Goal: Book appointment/travel/reservation

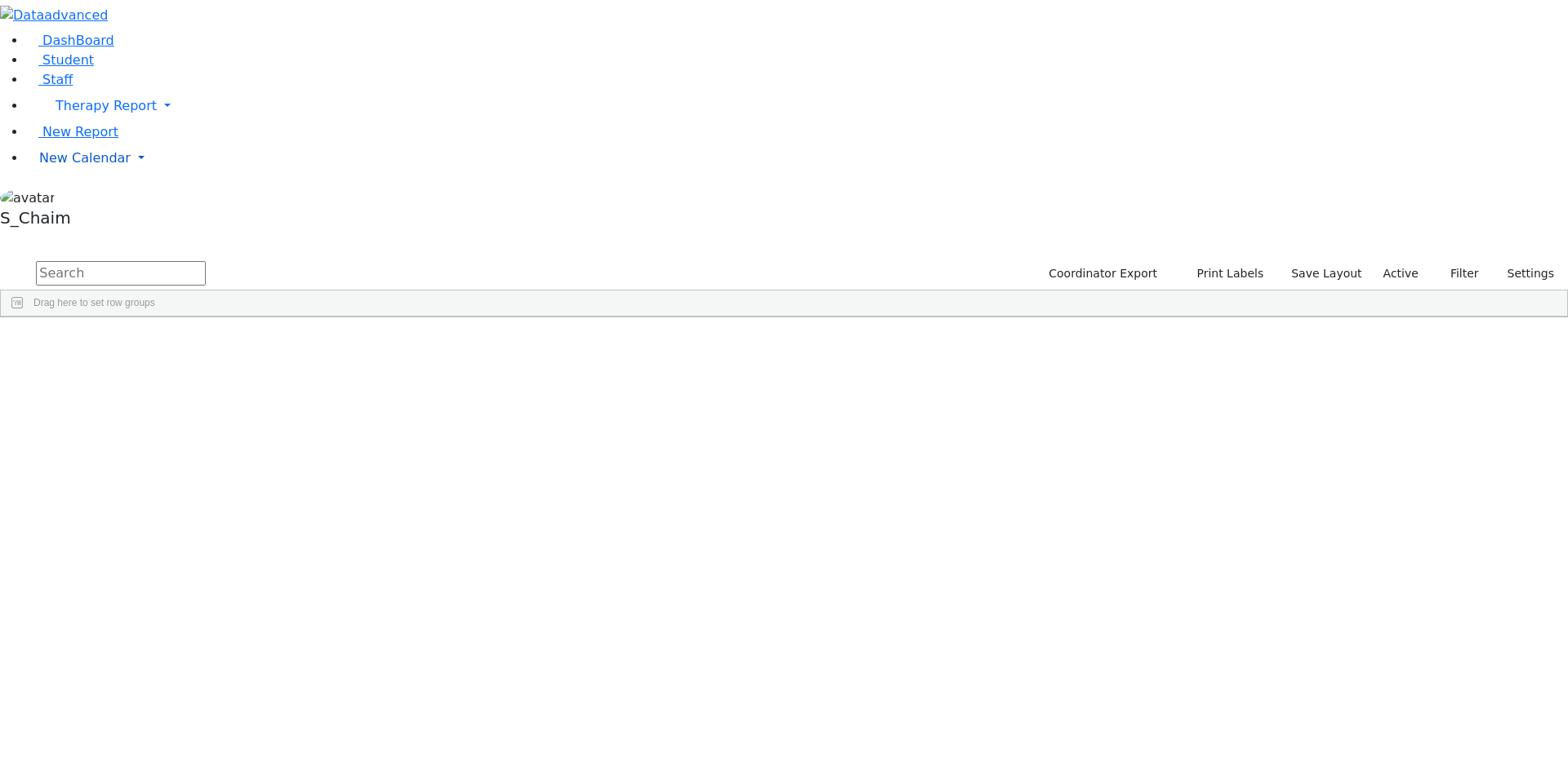
click at [97, 113] on span "New Calendar" at bounding box center [107, 106] width 102 height 15
click at [91, 198] on span "Calendar" at bounding box center [63, 190] width 58 height 15
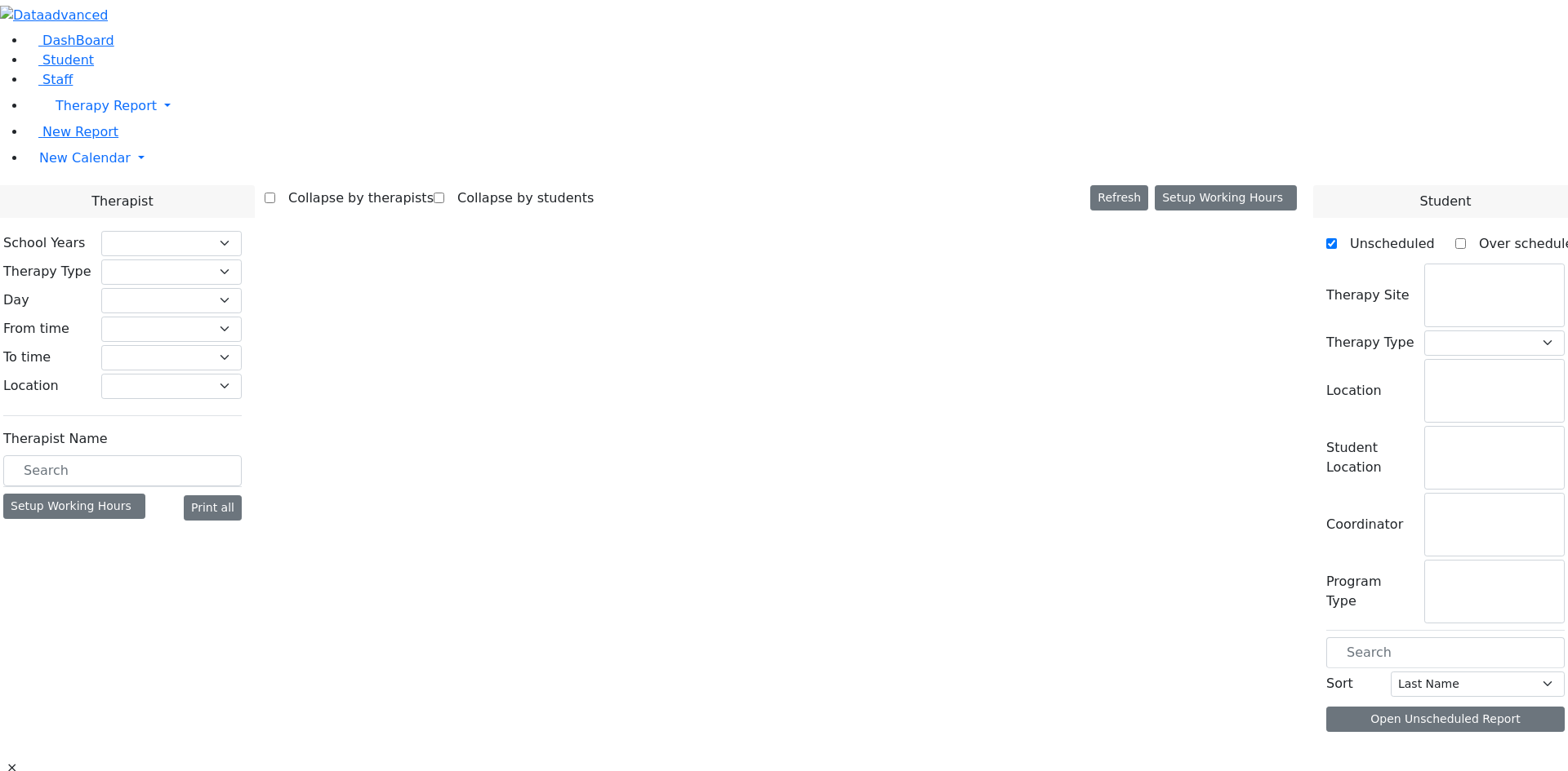
checkbox input "false"
select select "212"
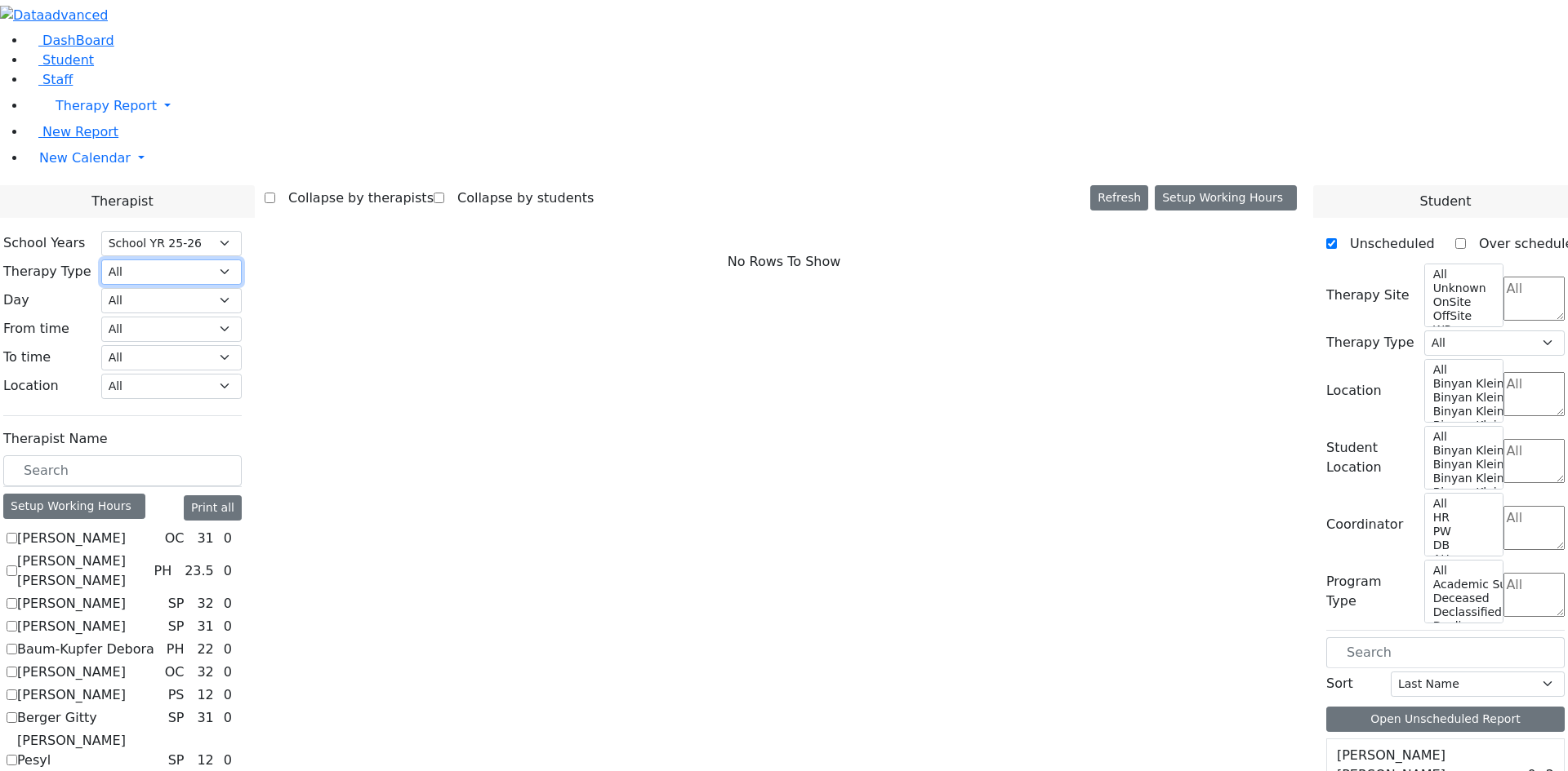
click at [241, 260] on select "All Psych Hearing Vision Speech Physical Occupational" at bounding box center [172, 273] width 141 height 25
select select "1"
click at [241, 260] on select "All Psych Hearing Vision Speech Physical Occupational" at bounding box center [172, 273] width 141 height 25
select select "1"
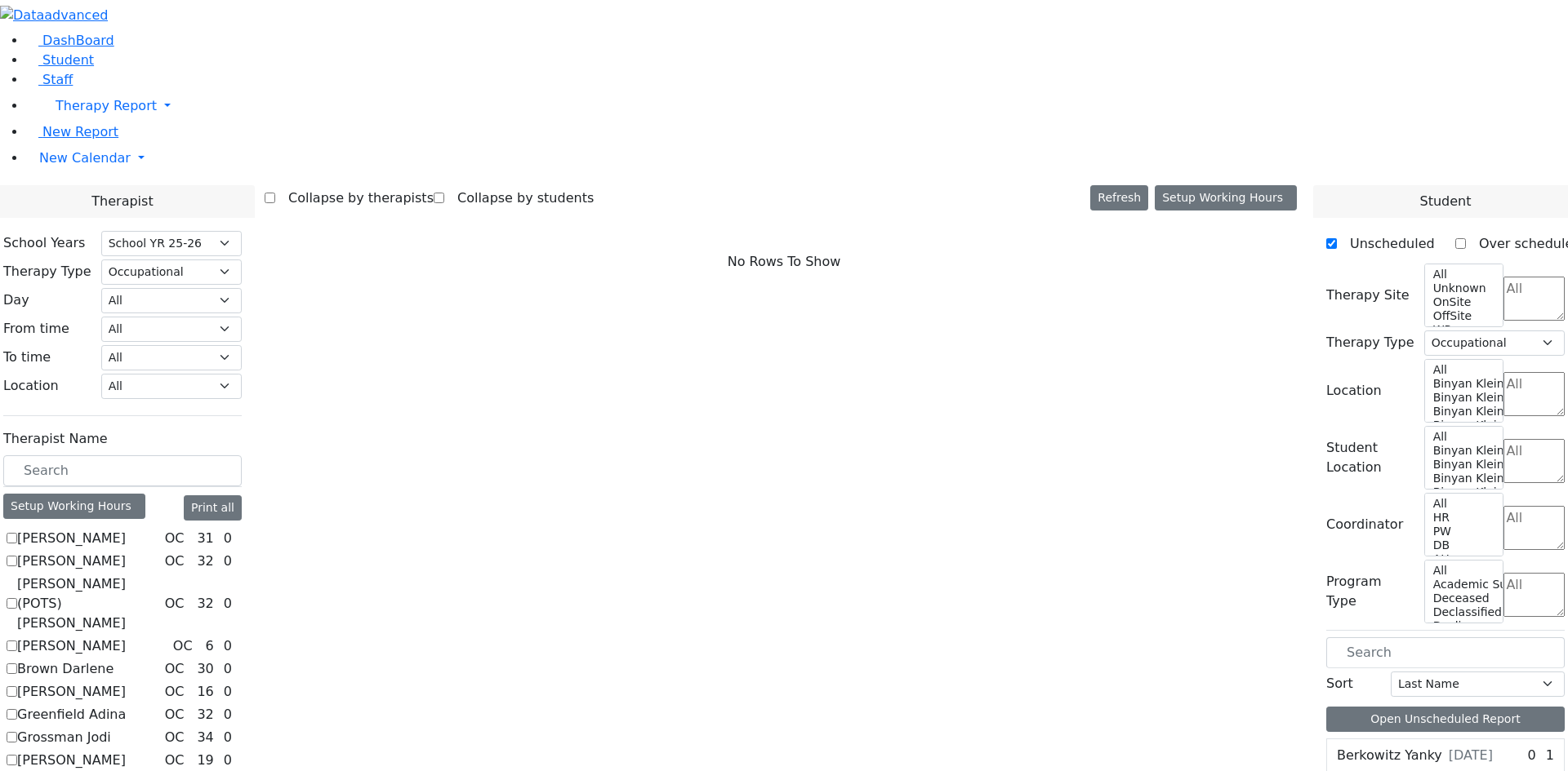
click at [126, 682] on label "[PERSON_NAME]" at bounding box center [71, 691] width 108 height 19
click at [17, 686] on input "[PERSON_NAME]" at bounding box center [12, 691] width 11 height 11
checkbox input "true"
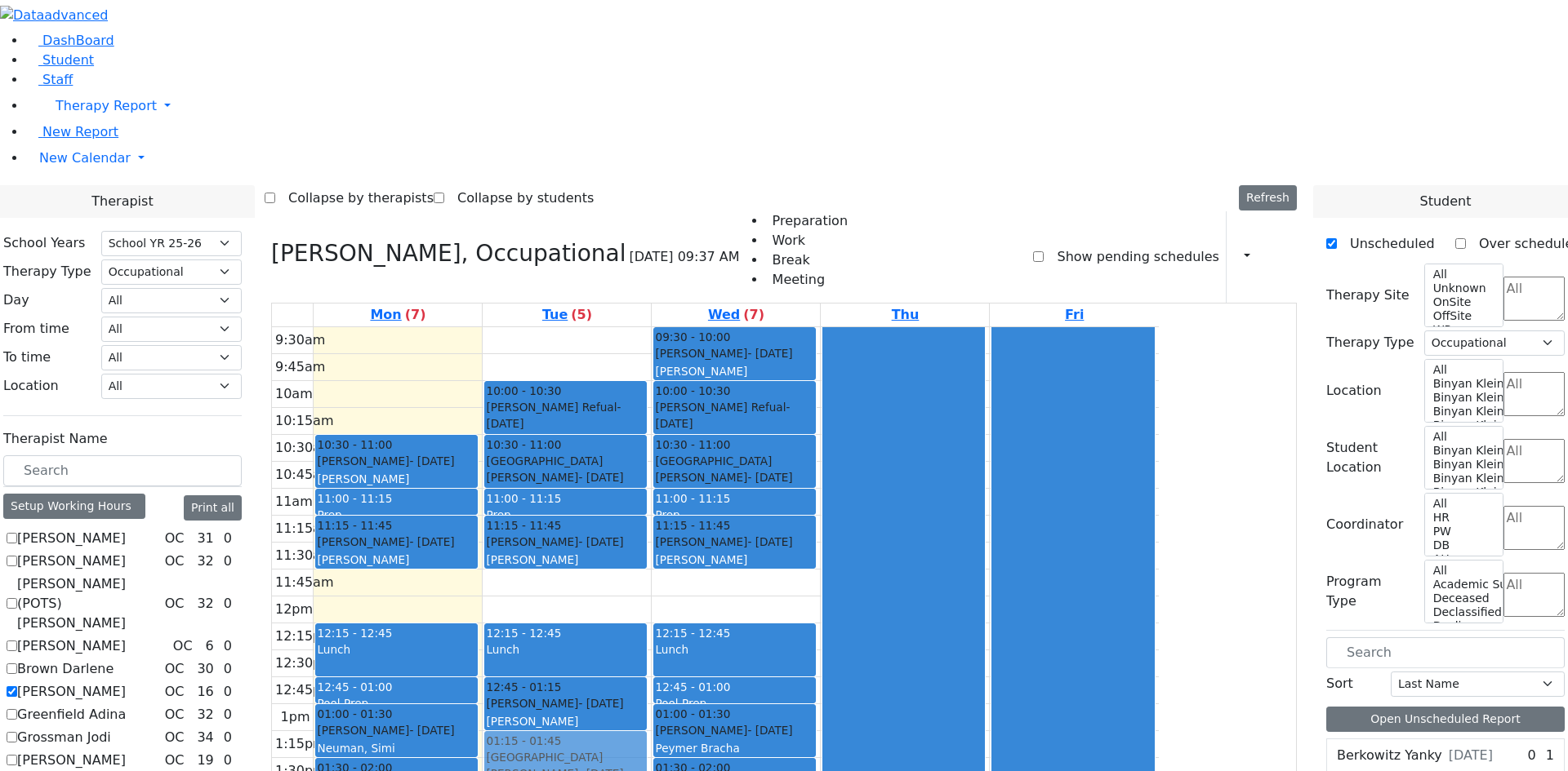
drag, startPoint x: 557, startPoint y: 177, endPoint x: 674, endPoint y: 522, distance: 364.3
click at [674, 522] on tr "10:00 - 10:30 Neshuma School Weinstock Wolf - 03/26/2012 Katz, Steven 12 10:30 …" at bounding box center [715, 624] width 886 height 592
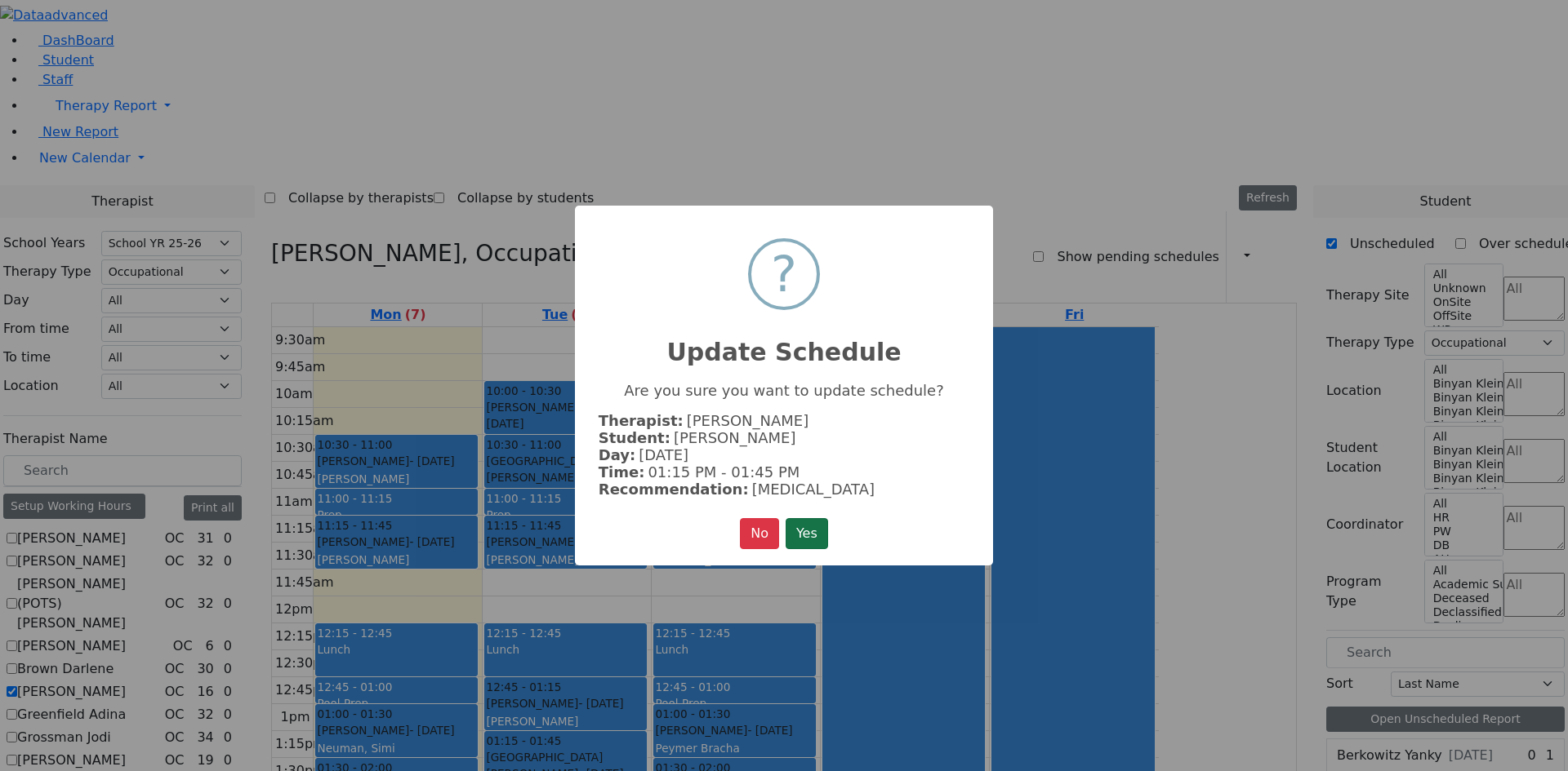
click at [809, 526] on button "Yes" at bounding box center [807, 533] width 42 height 31
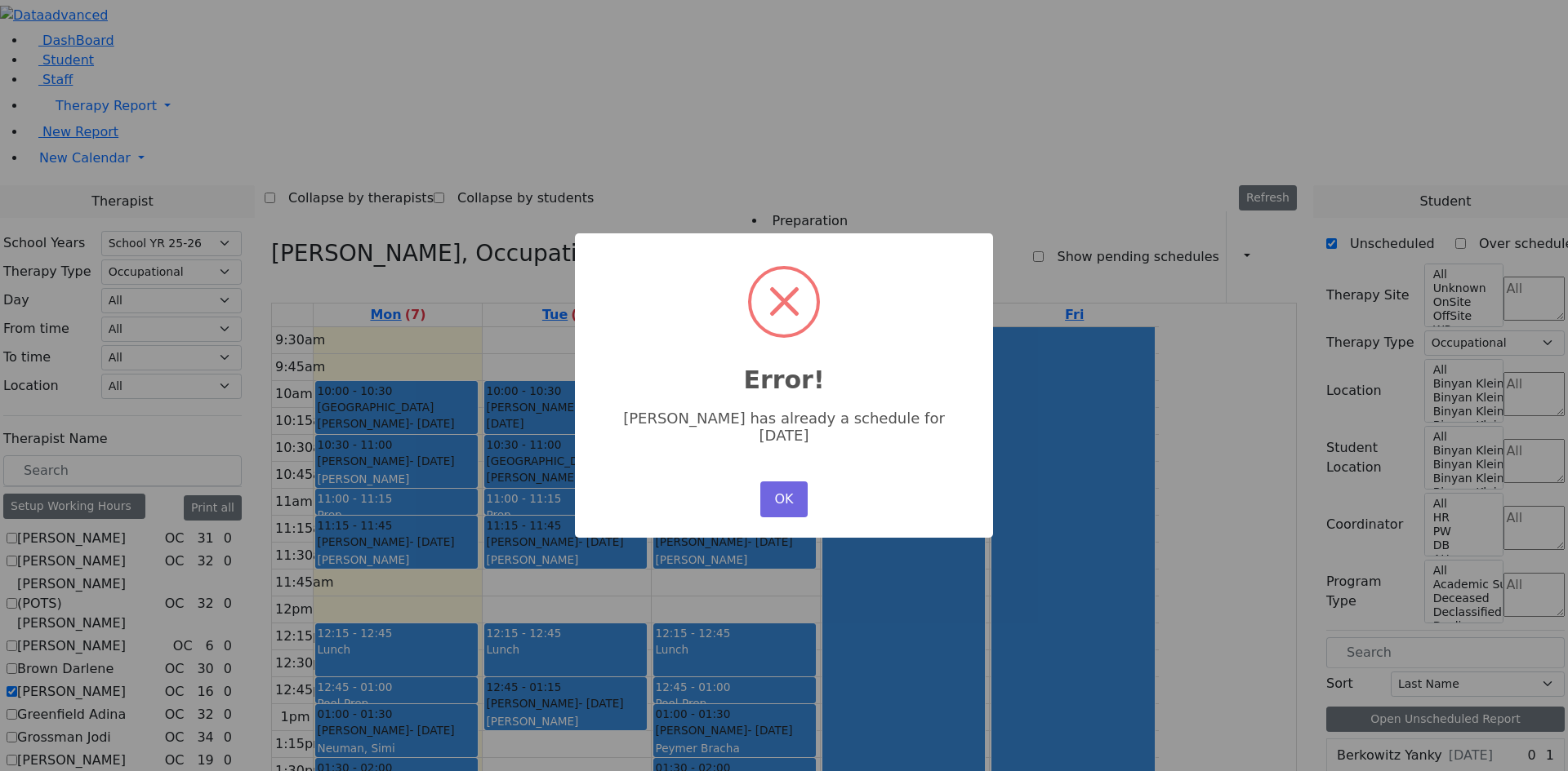
click at [769, 465] on div "× Error! Wolf Weinstock has already a schedule for Tuesday OK No Cancel" at bounding box center [784, 386] width 418 height 305
click at [781, 482] on button "OK" at bounding box center [784, 499] width 47 height 36
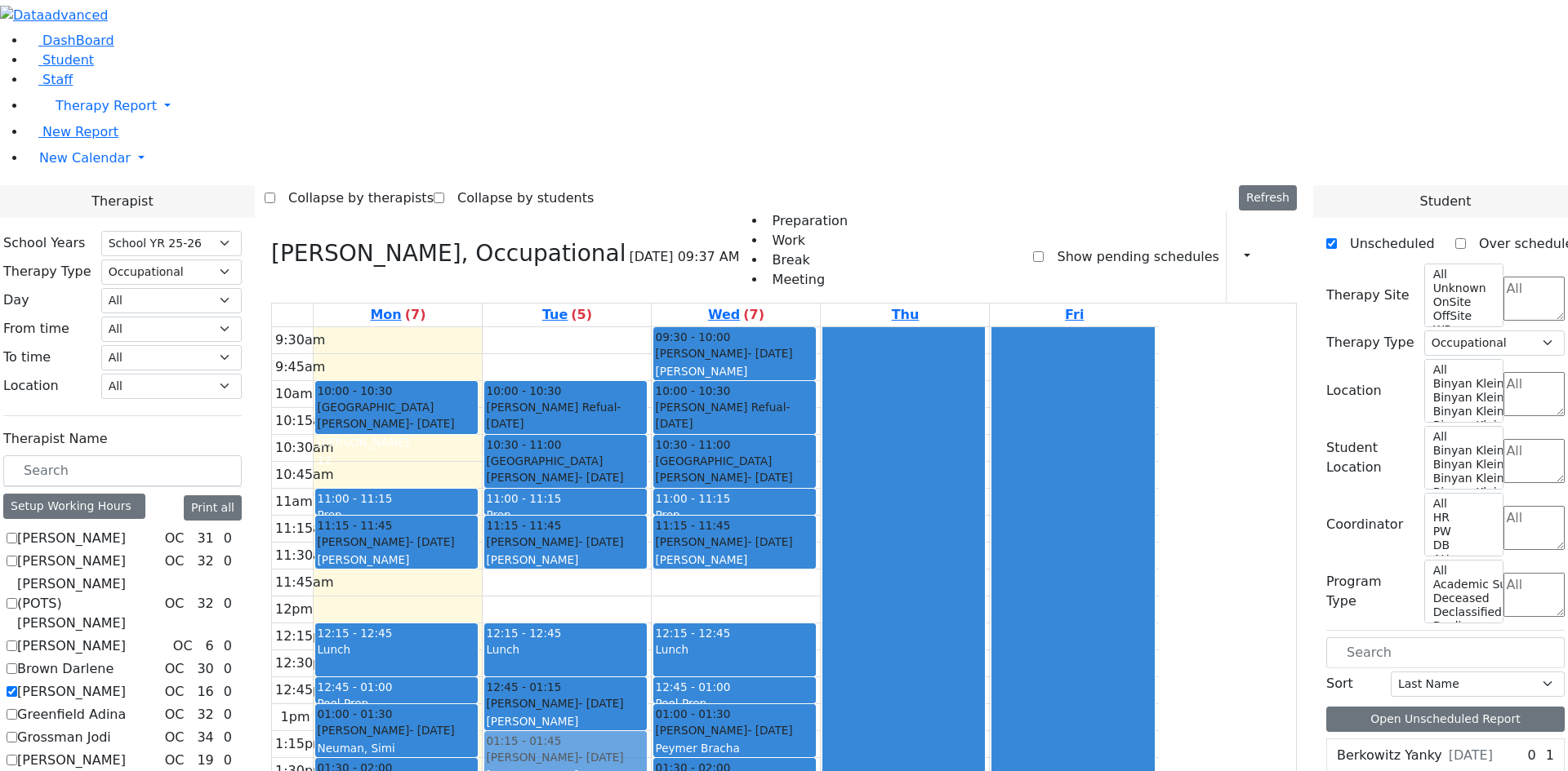
drag, startPoint x: 556, startPoint y: 223, endPoint x: 680, endPoint y: 525, distance: 326.5
click at [680, 525] on tr "10:00 - 10:30 Neshuma School Weinstock Wolf - 03/26/2012 Katz, Steven 12 10:30 …" at bounding box center [715, 624] width 886 height 592
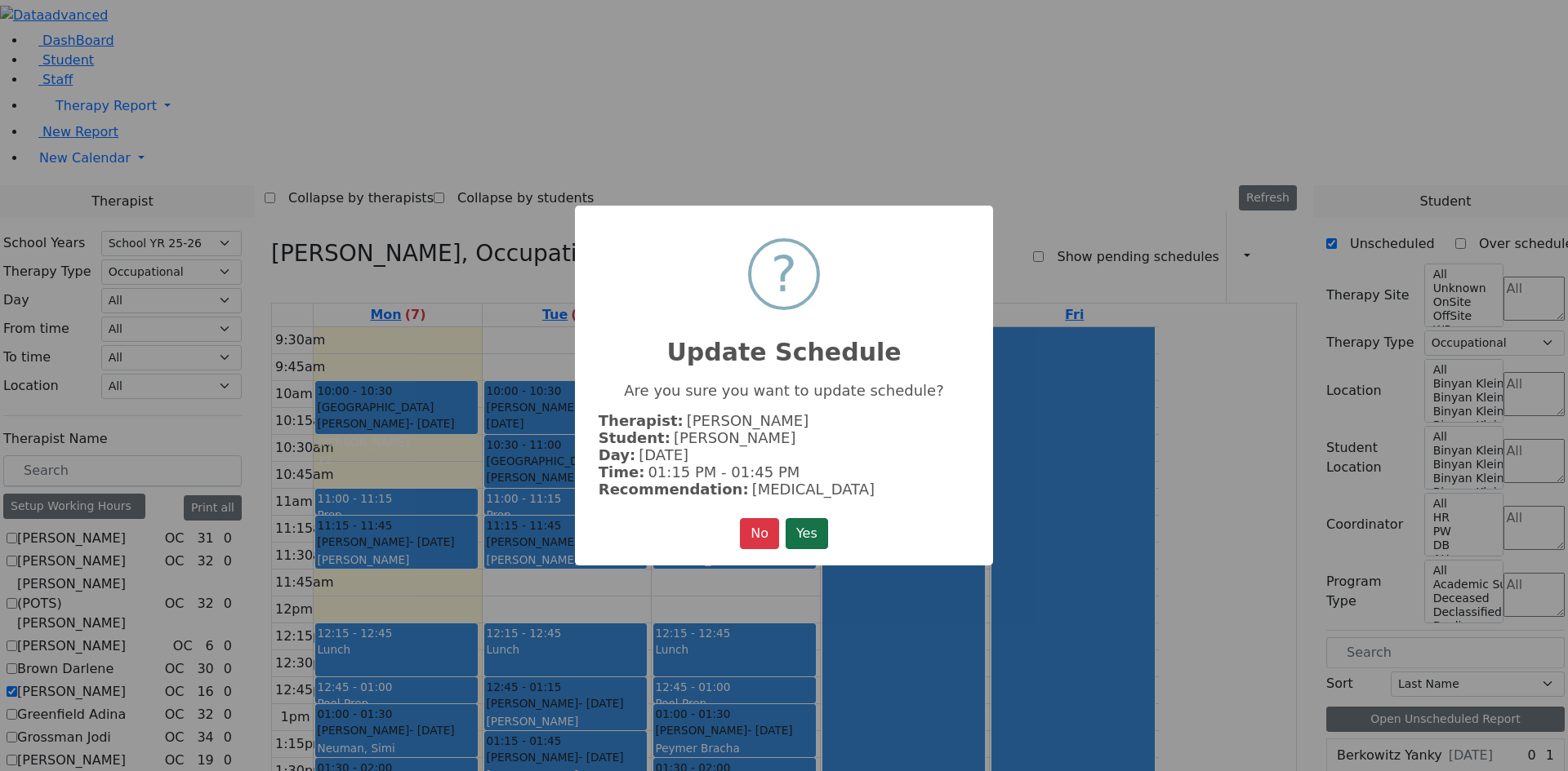
click at [801, 520] on button "Yes" at bounding box center [807, 533] width 42 height 31
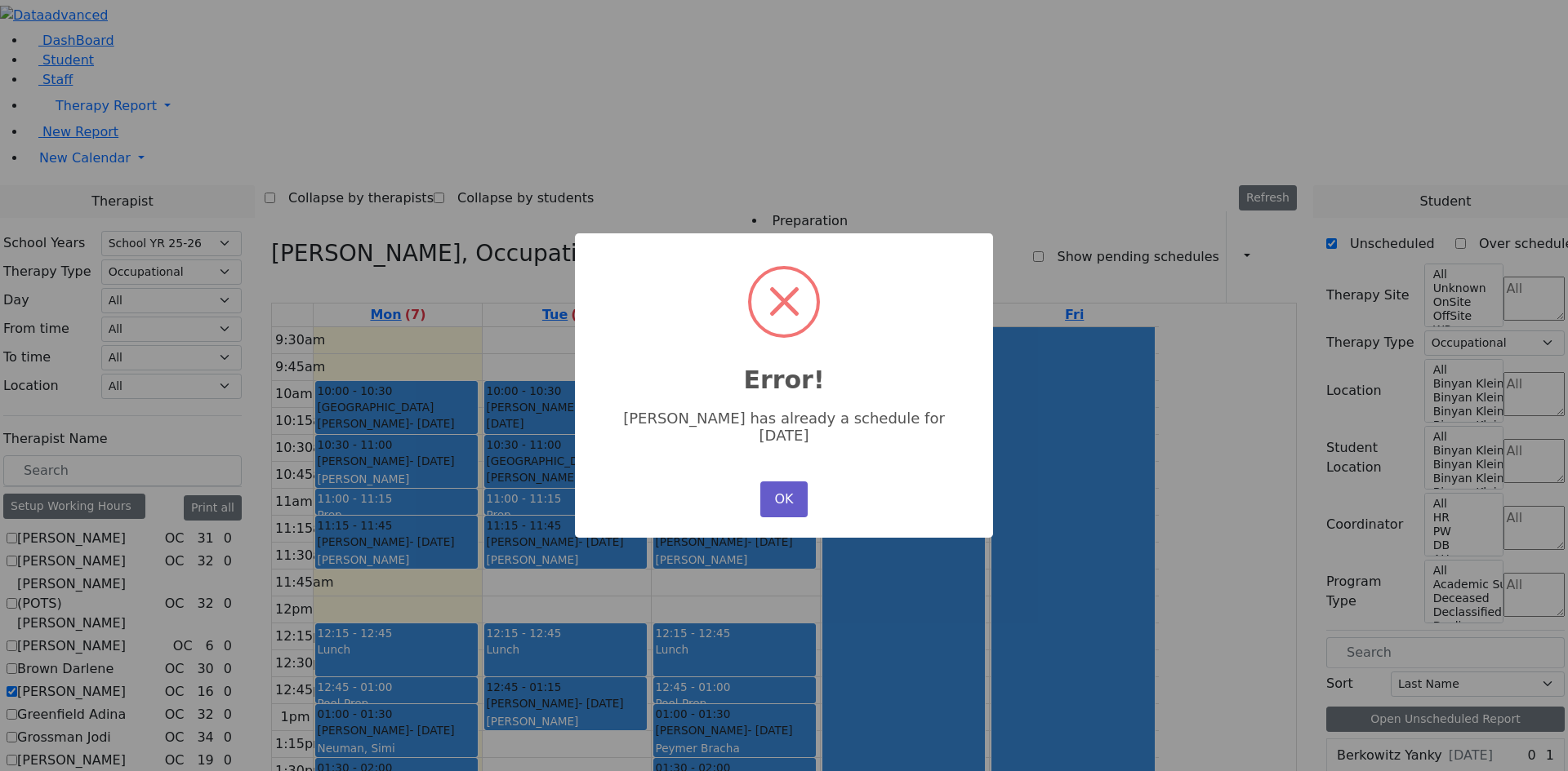
click at [787, 486] on button "OK" at bounding box center [784, 499] width 47 height 36
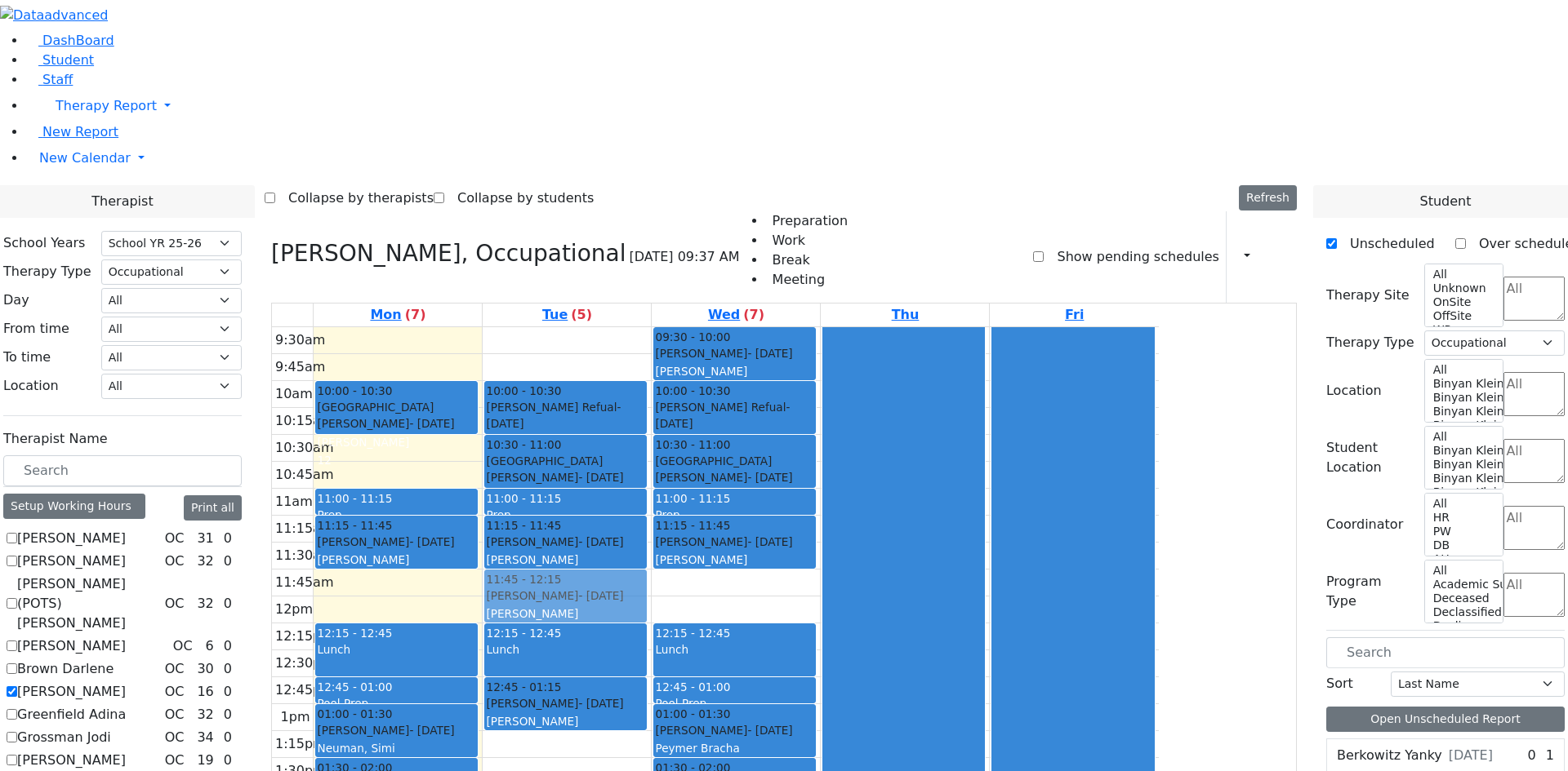
drag, startPoint x: 557, startPoint y: 234, endPoint x: 693, endPoint y: 377, distance: 197.3
click at [693, 377] on tr "10:00 - 10:30 Neshuma School Weinstock Wolf - 03/26/2012 Katz, Steven 12 10:30 …" at bounding box center [715, 624] width 886 height 592
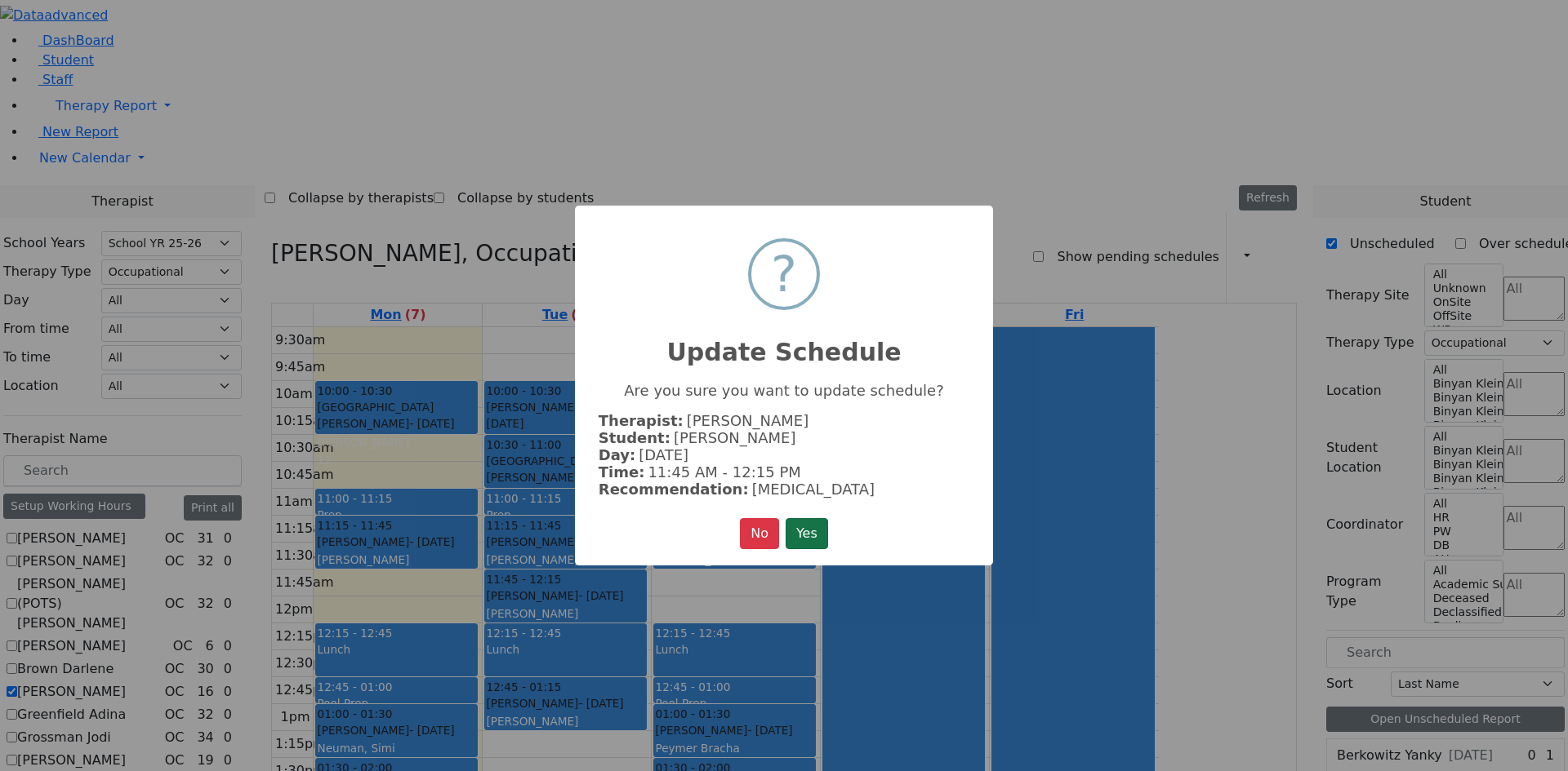
click at [812, 542] on button "Yes" at bounding box center [807, 533] width 42 height 31
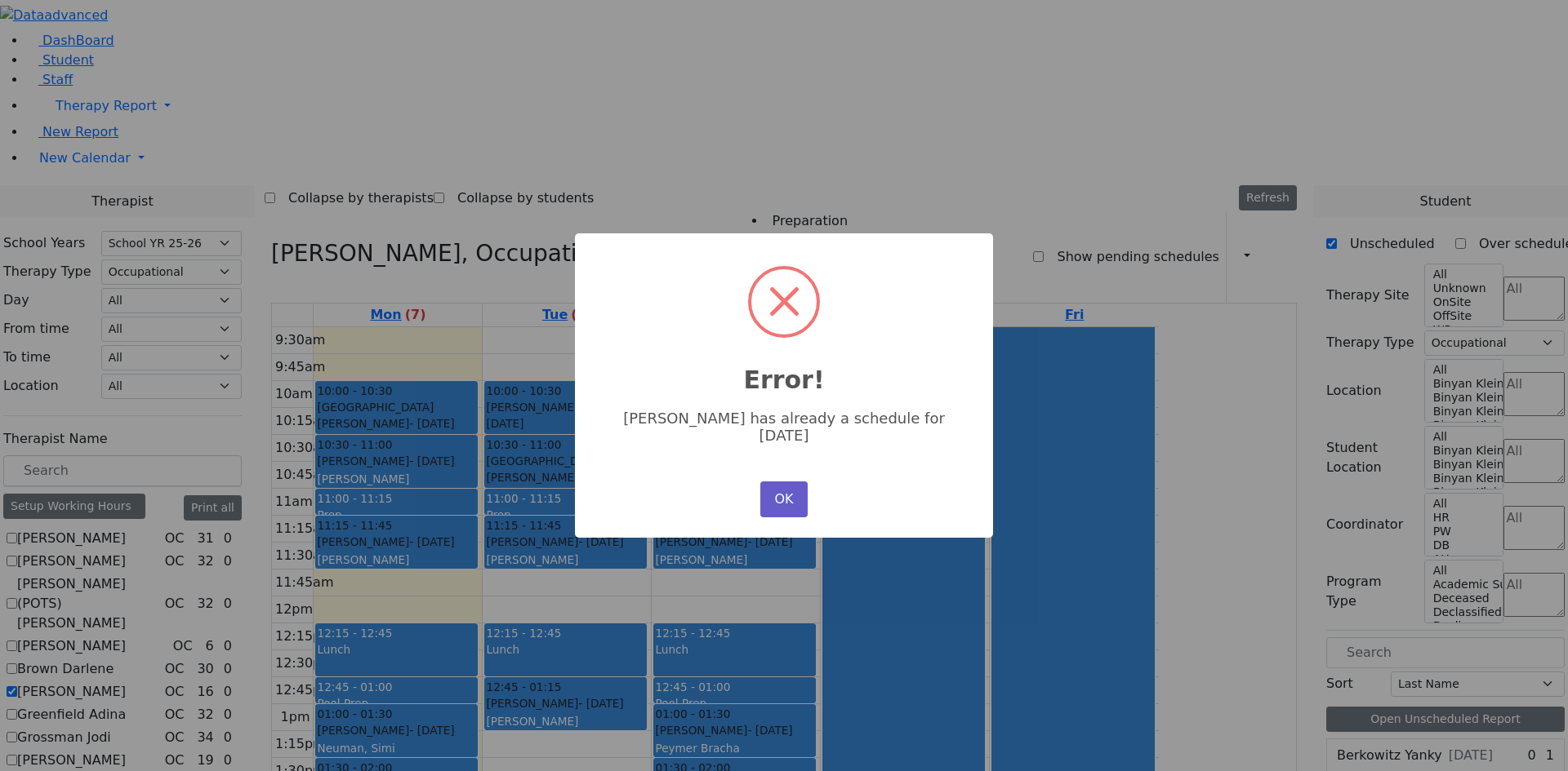
click at [796, 494] on button "OK" at bounding box center [784, 499] width 47 height 36
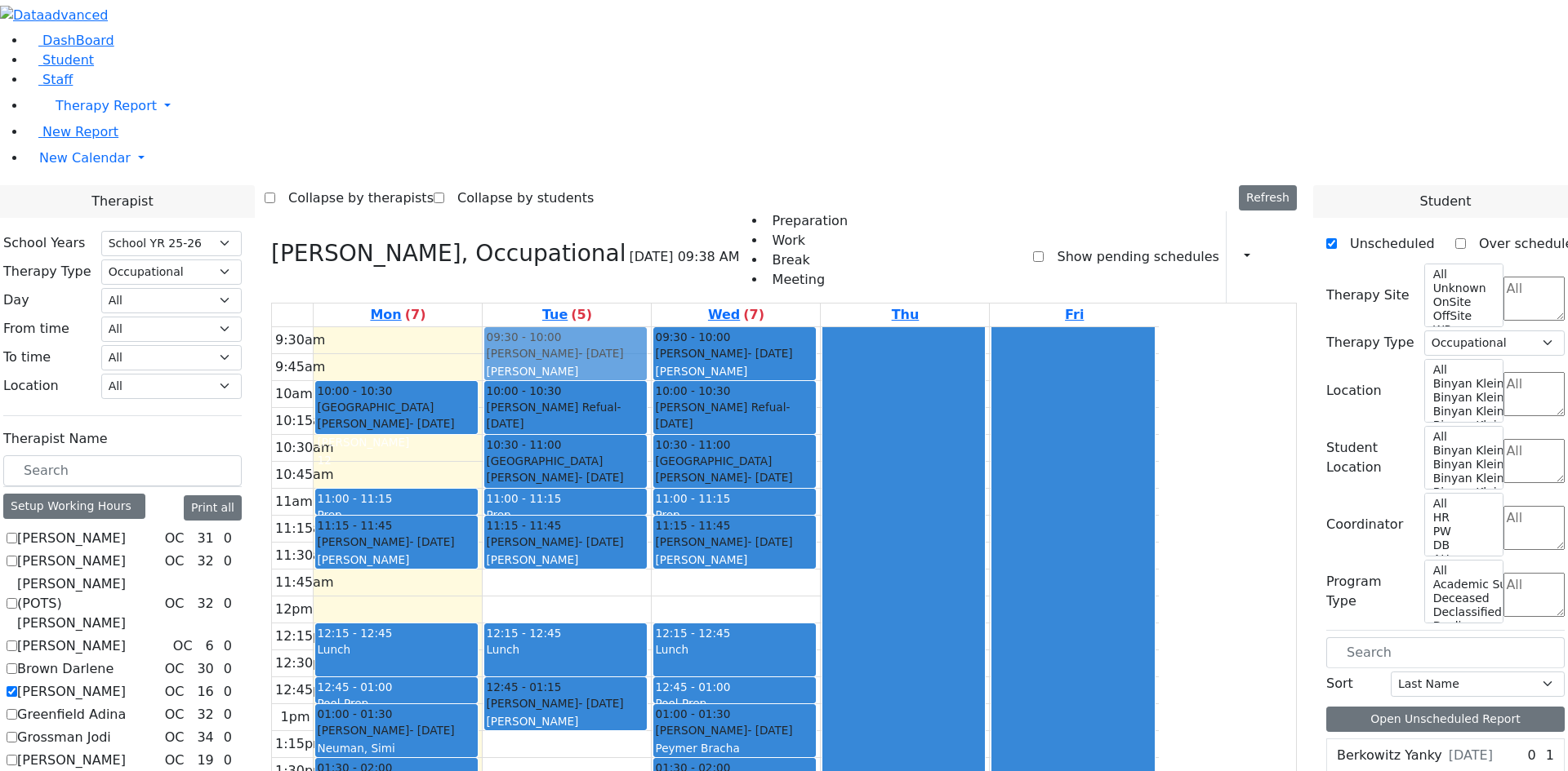
drag, startPoint x: 554, startPoint y: 232, endPoint x: 702, endPoint y: 157, distance: 165.9
click at [704, 328] on tr "10:00 - 10:30 Neshuma School Weinstock Wolf - 03/26/2012 Katz, Steven 12 10:30 …" at bounding box center [715, 624] width 886 height 592
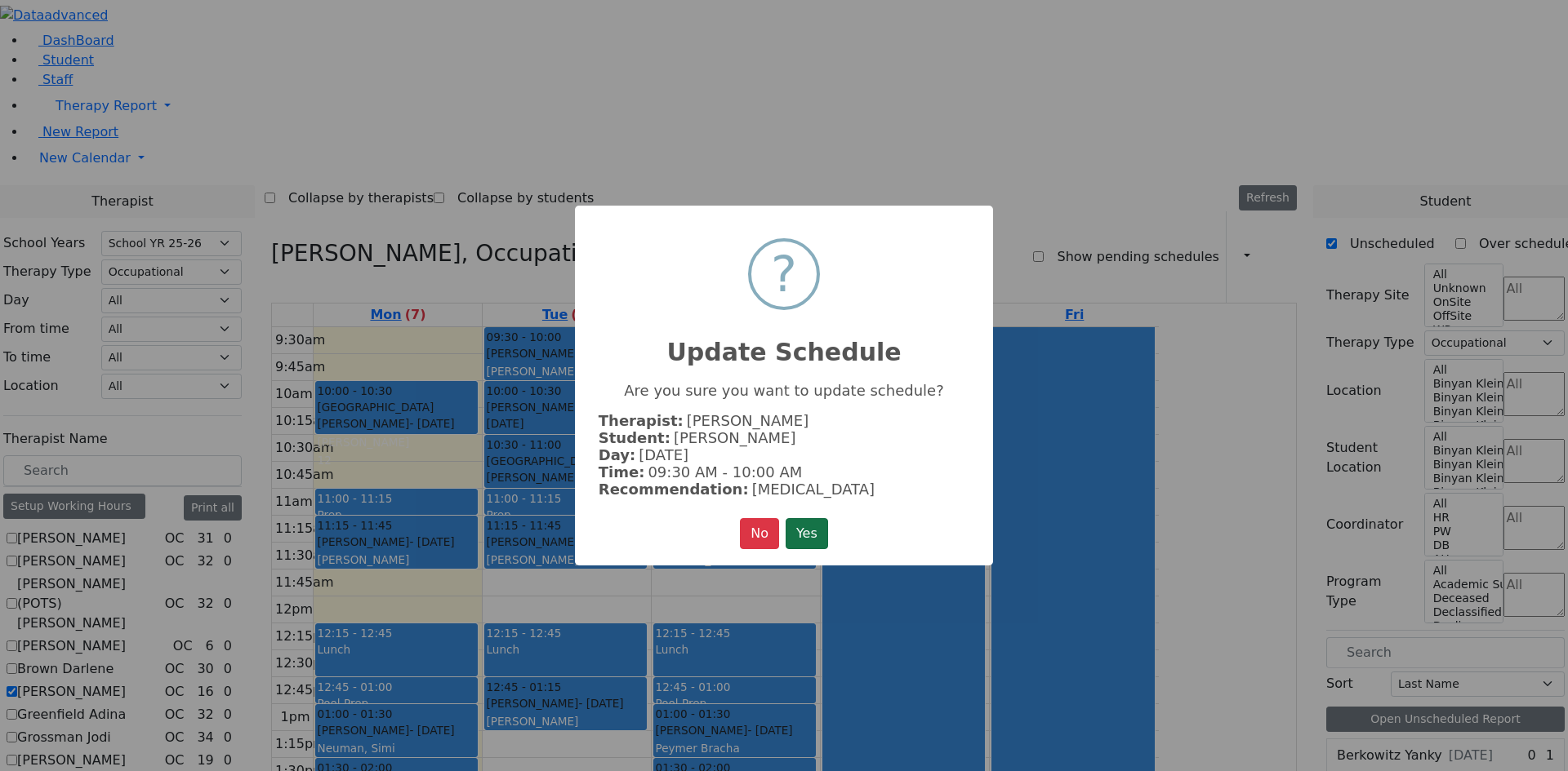
click at [807, 530] on button "Yes" at bounding box center [807, 533] width 42 height 31
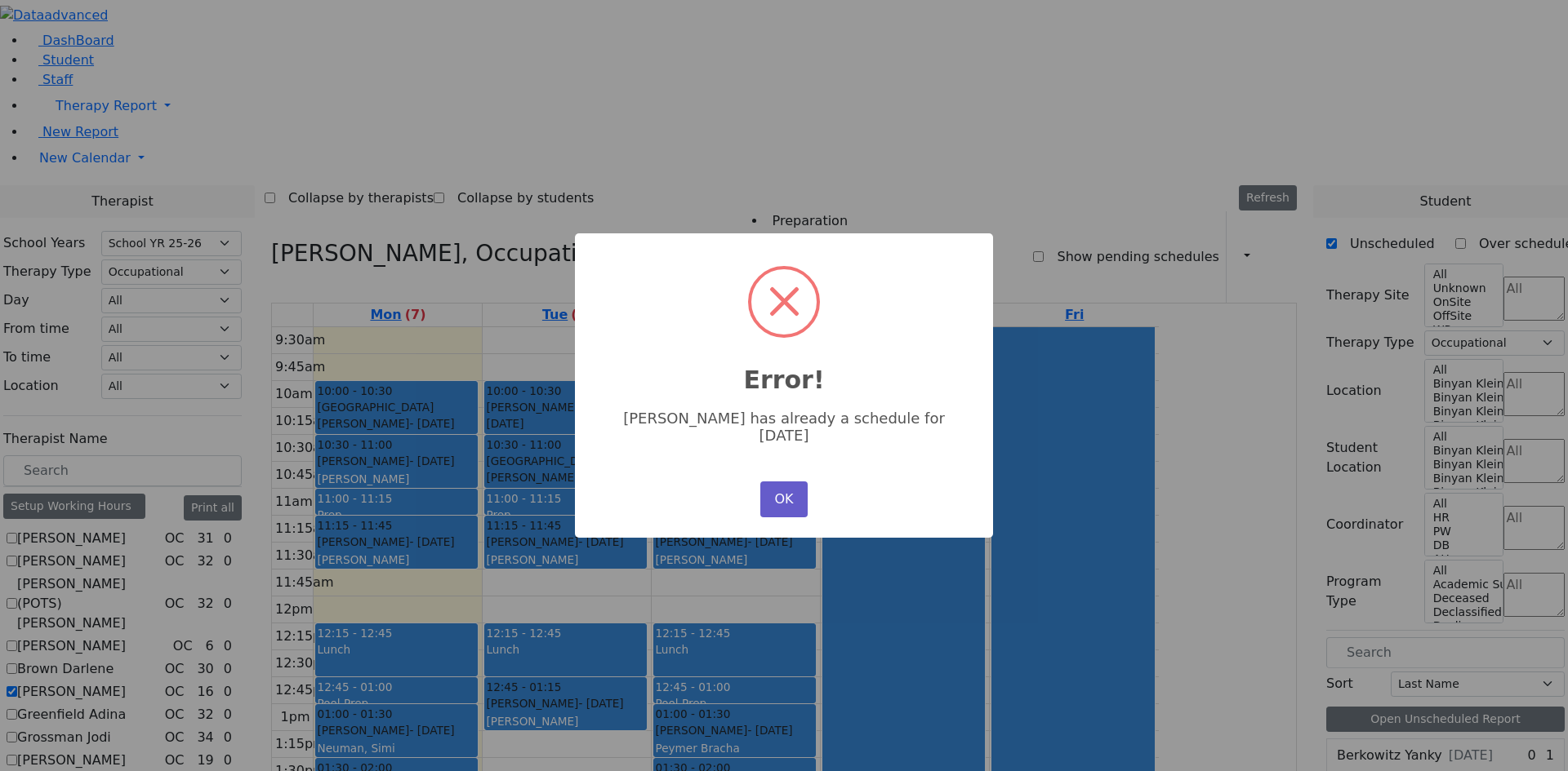
click at [791, 482] on button "OK" at bounding box center [784, 499] width 47 height 36
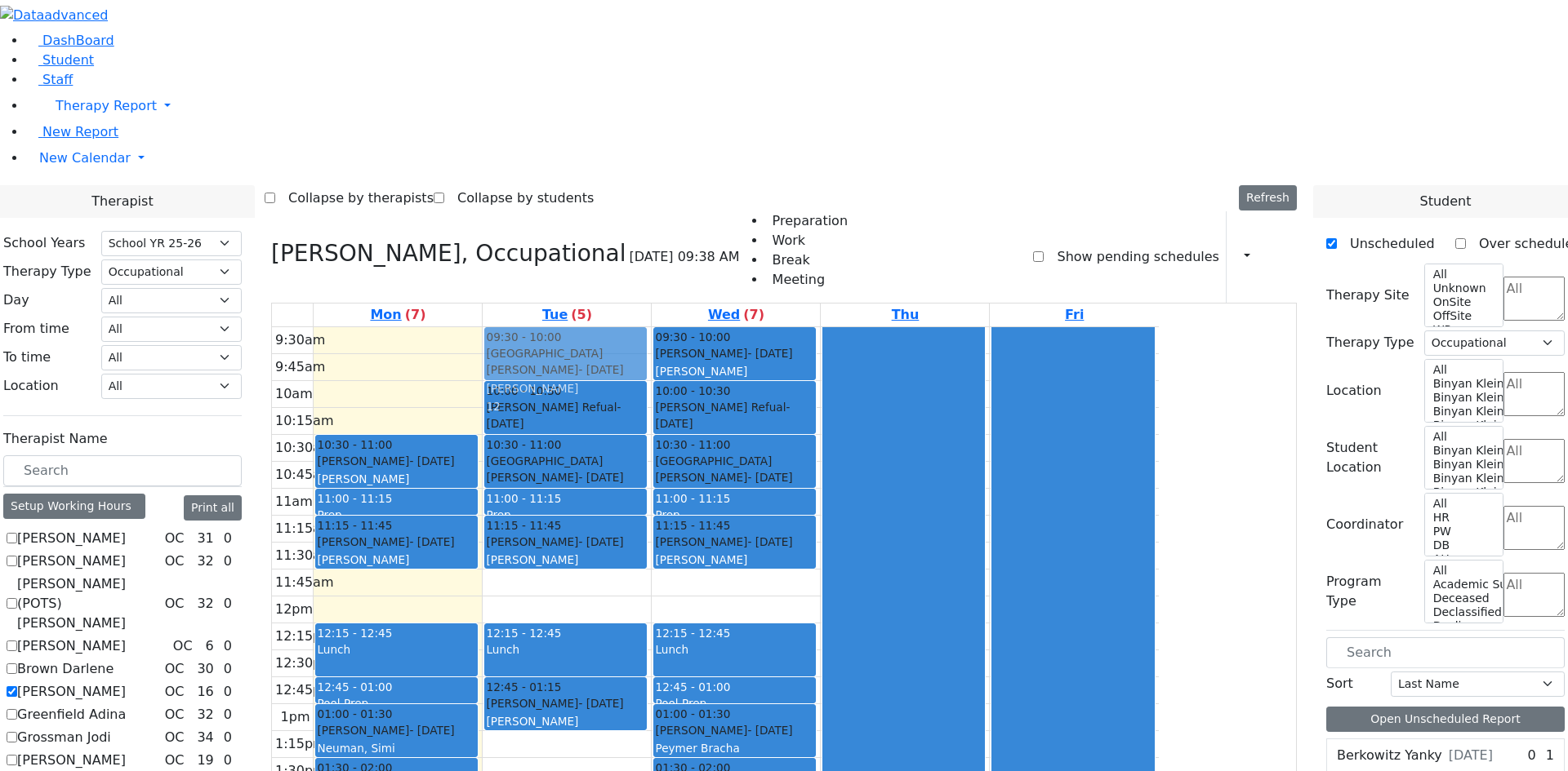
drag, startPoint x: 560, startPoint y: 174, endPoint x: 687, endPoint y: 129, distance: 134.7
click at [687, 328] on tr "10:00 - 10:30 Neshuma School Weinstock Wolf - 03/26/2012 Katz, Steven 12 10:30 …" at bounding box center [715, 624] width 886 height 592
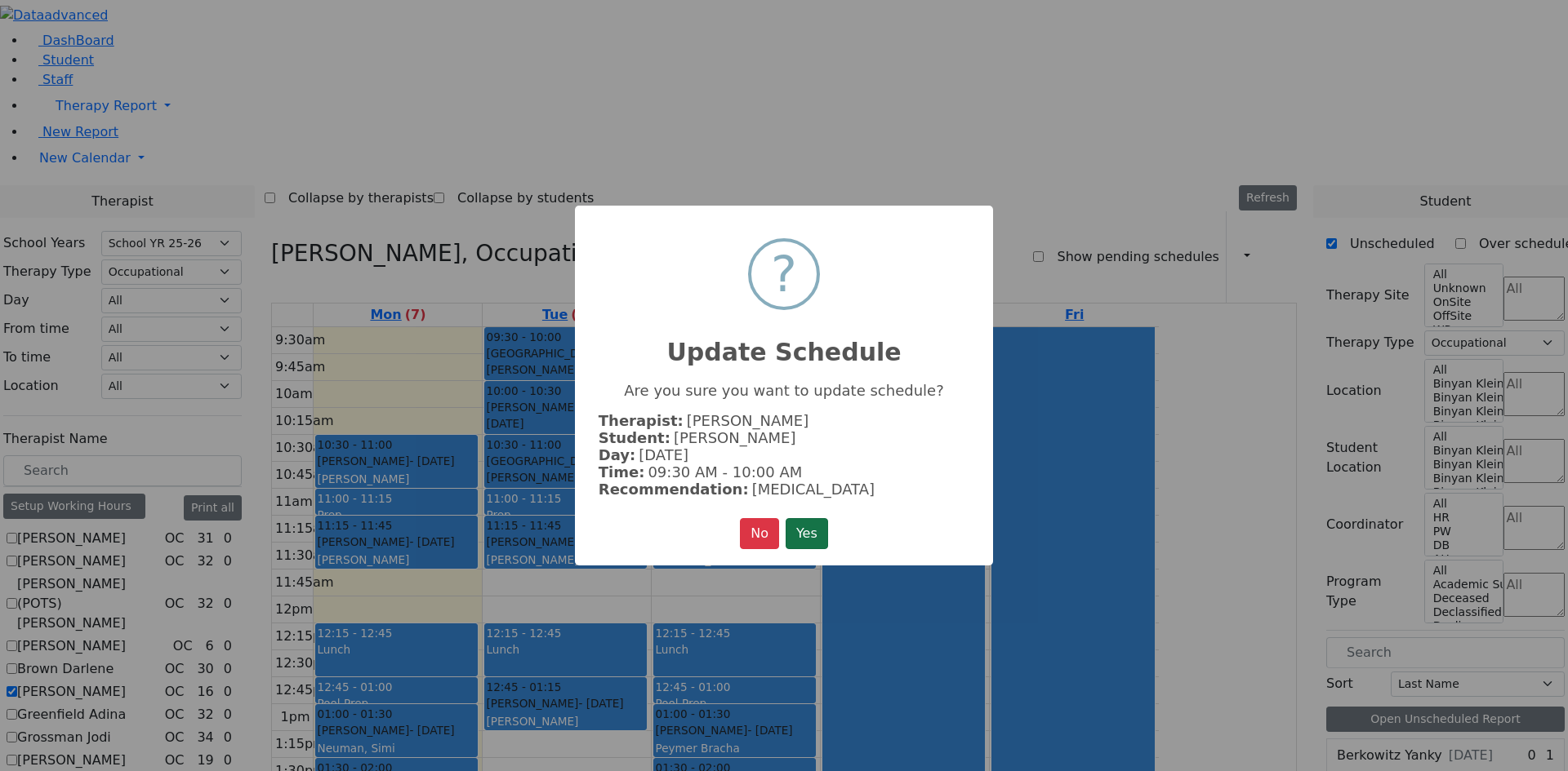
click at [807, 518] on button "Yes" at bounding box center [807, 533] width 42 height 31
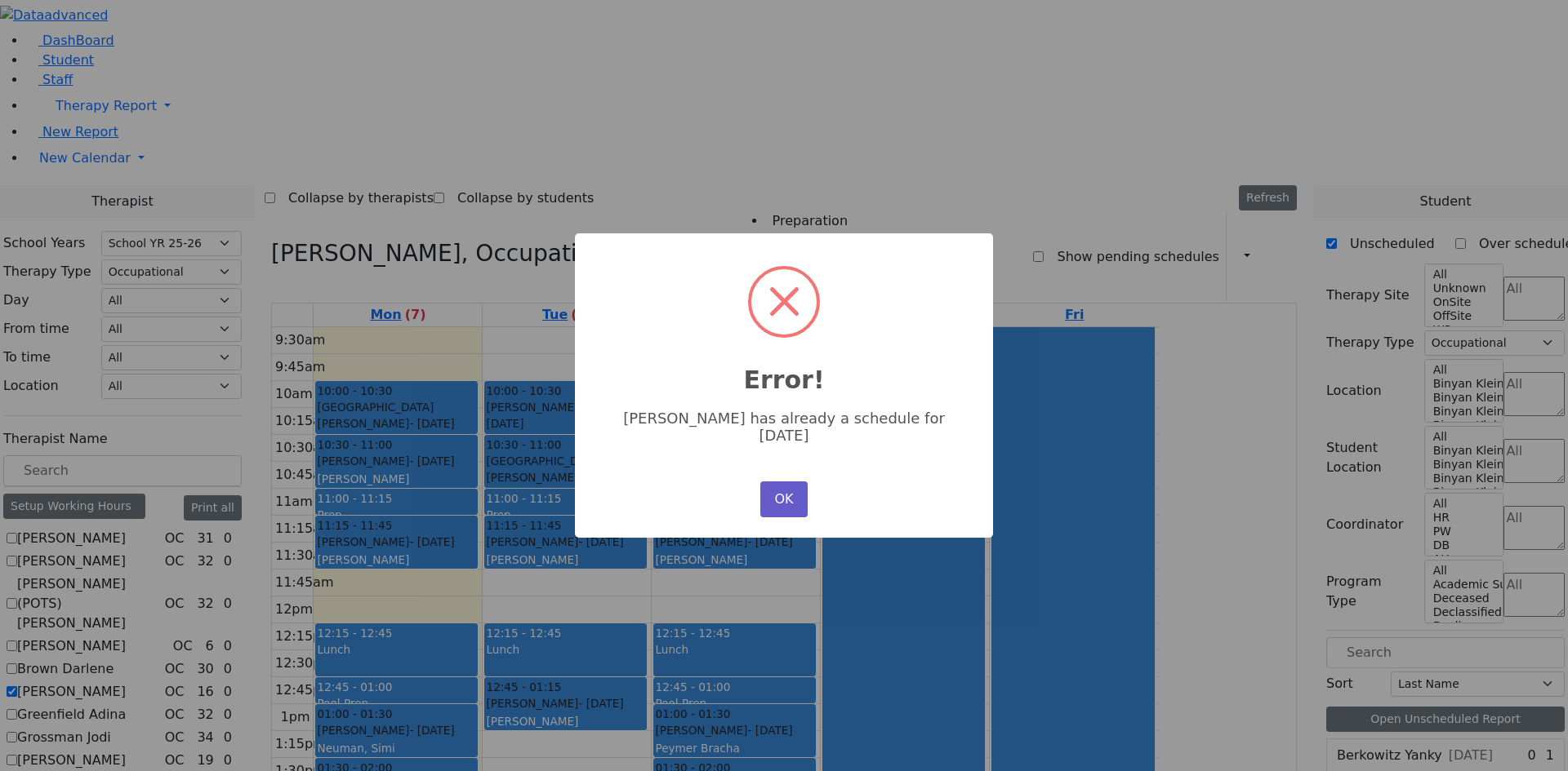
click at [792, 485] on button "OK" at bounding box center [784, 499] width 47 height 36
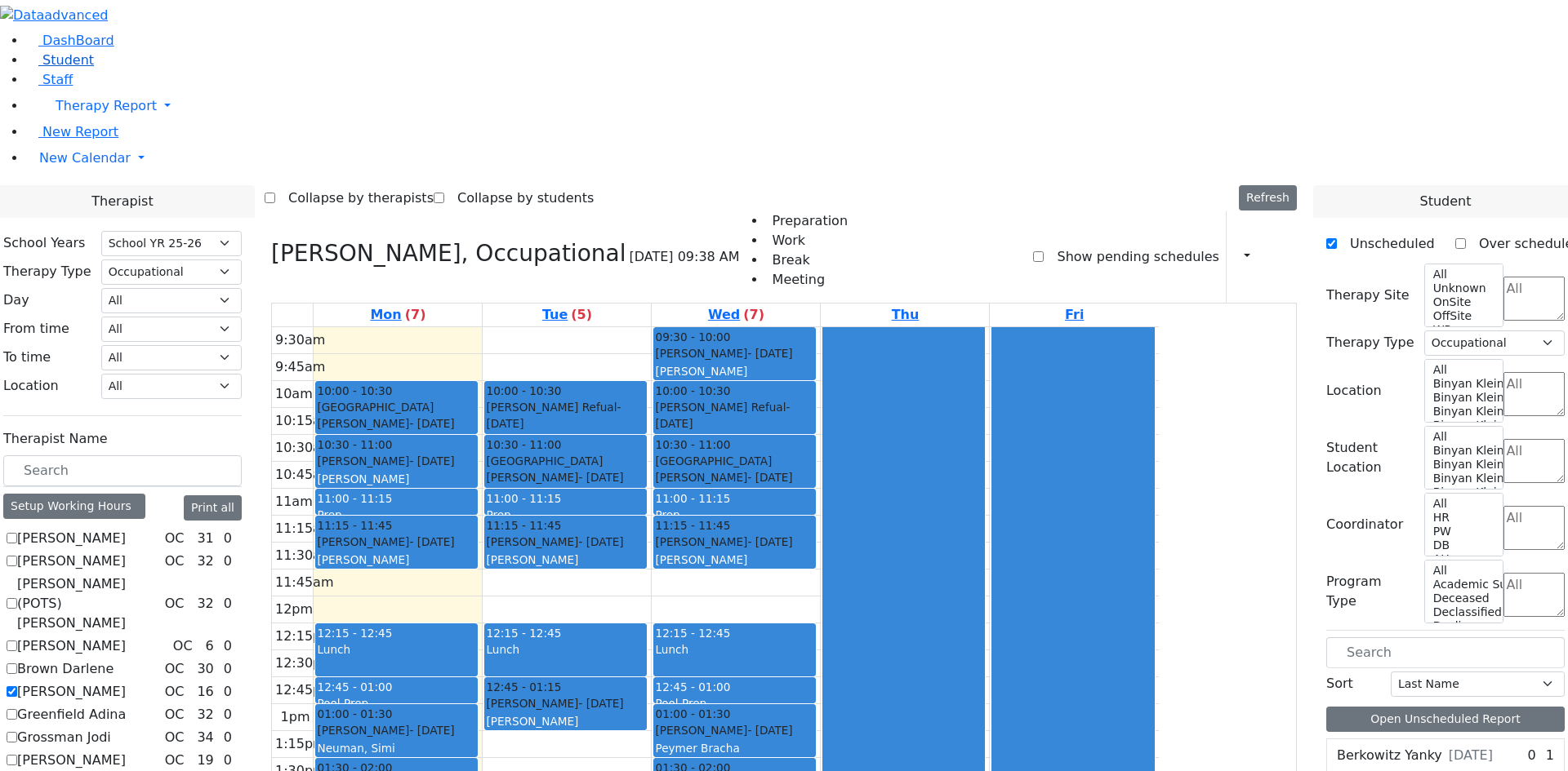
click at [58, 68] on span "Student" at bounding box center [68, 60] width 52 height 15
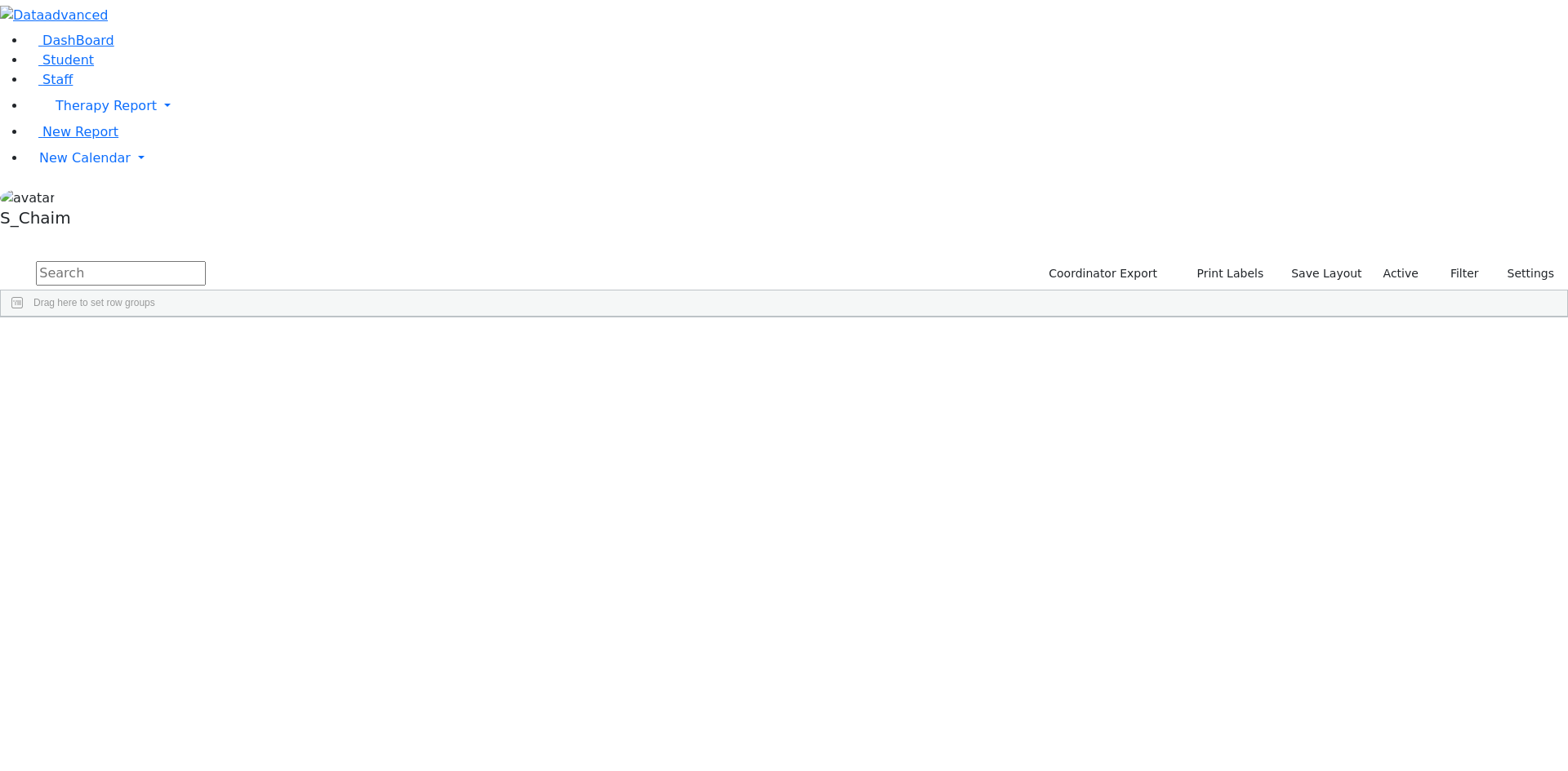
click at [929, 317] on div "Site" at bounding box center [877, 329] width 103 height 26
click at [853, 324] on span "Site" at bounding box center [844, 330] width 18 height 12
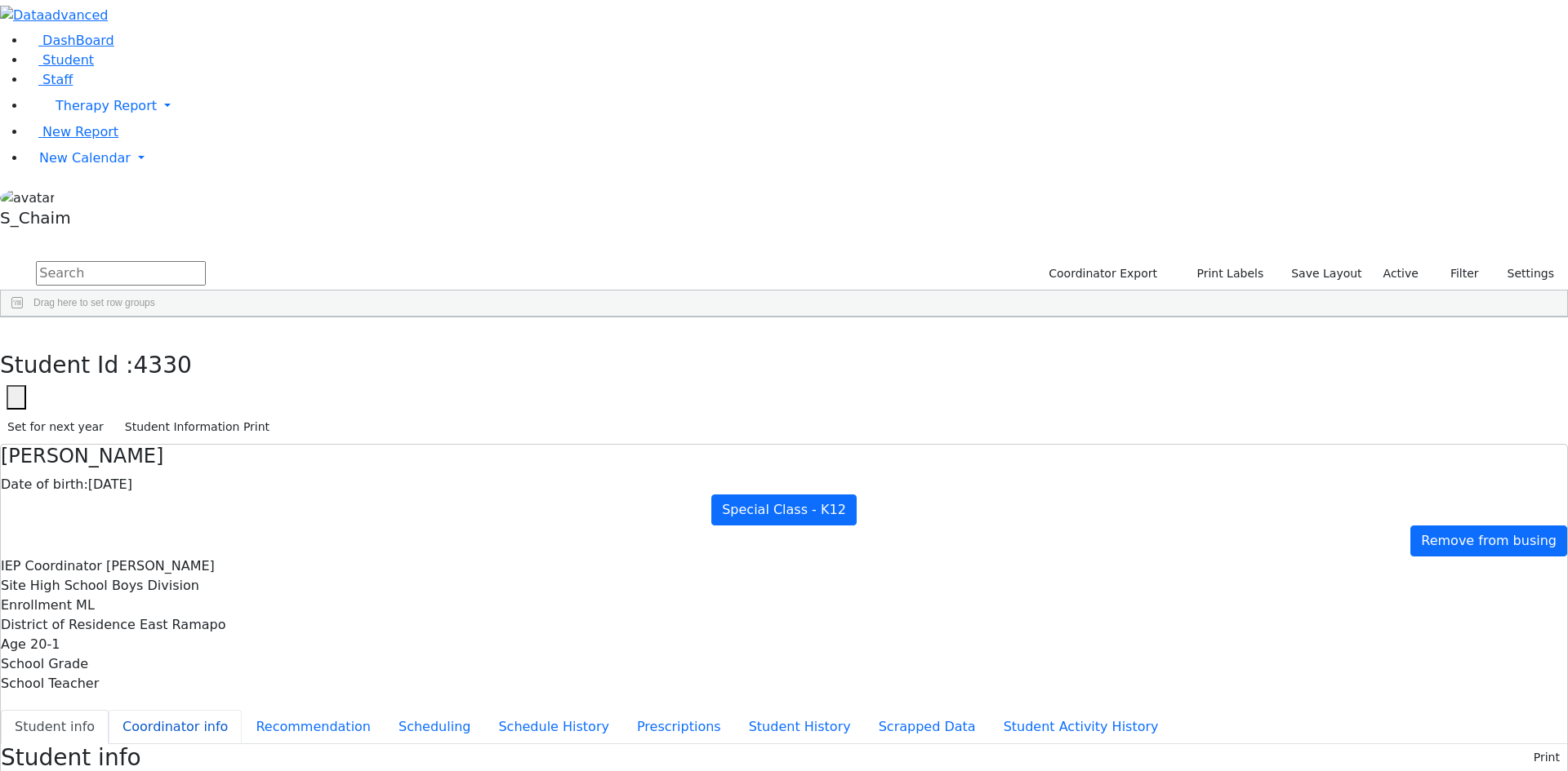
click at [241, 710] on button "Coordinator info" at bounding box center [174, 727] width 133 height 35
click at [378, 710] on button "Recommendation" at bounding box center [312, 727] width 143 height 35
checkbox input "true"
click at [384, 710] on button "Scheduling" at bounding box center [434, 727] width 100 height 35
click at [16, 330] on icon "button" at bounding box center [12, 335] width 9 height 10
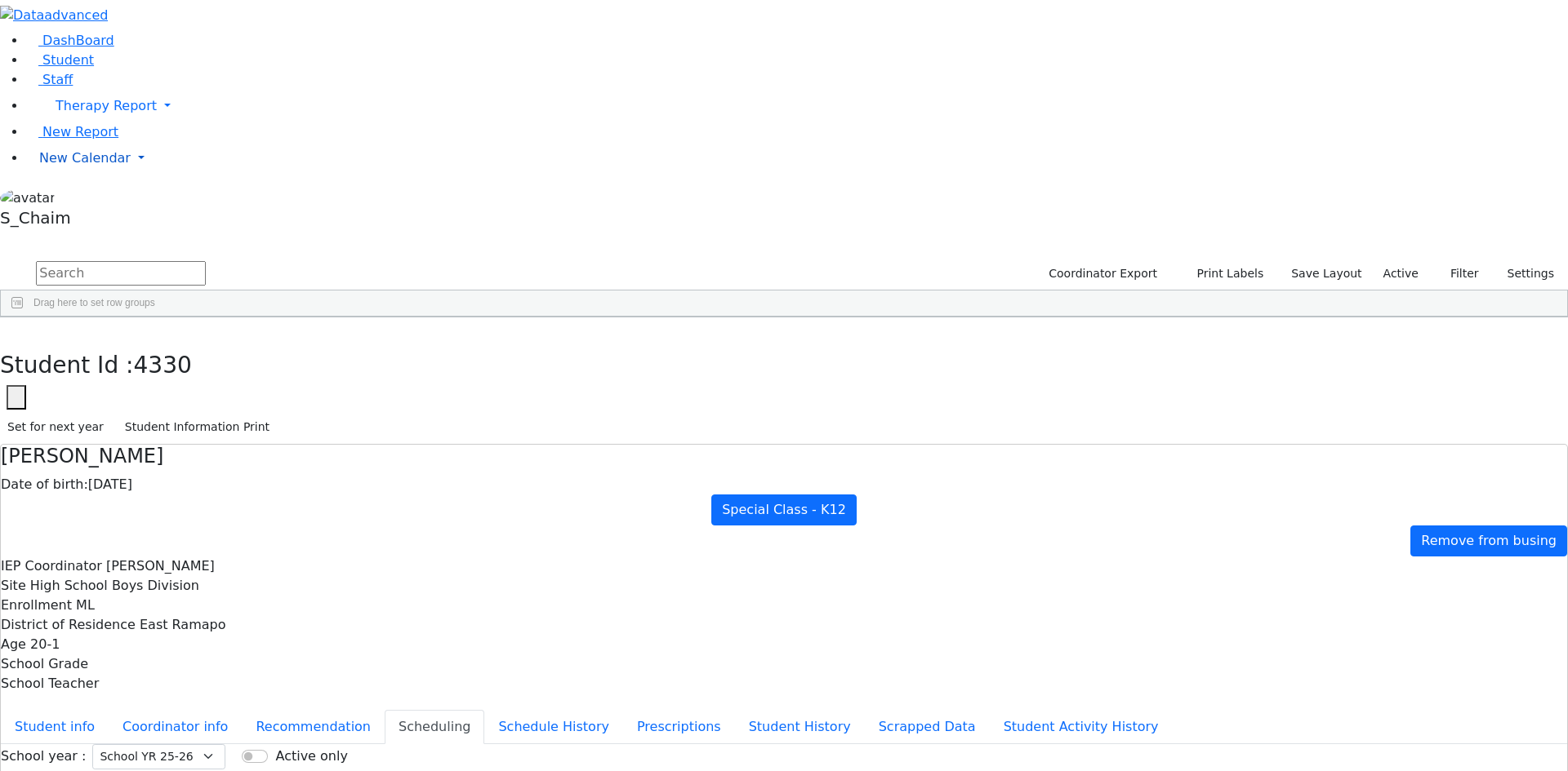
click at [72, 113] on span "New Calendar" at bounding box center [107, 106] width 102 height 15
click at [89, 198] on span "Calendar" at bounding box center [63, 190] width 58 height 15
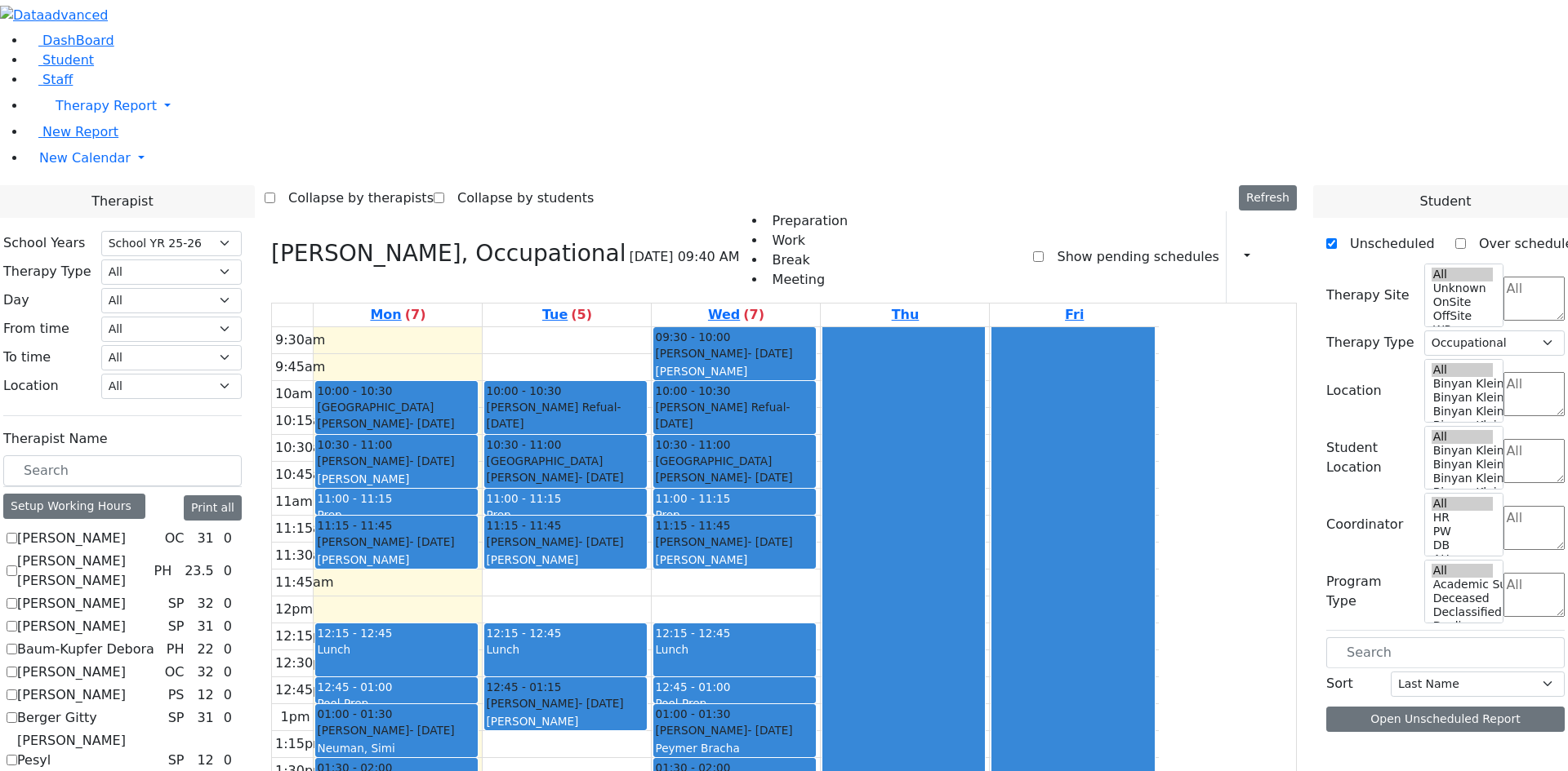
select select "212"
select select "1"
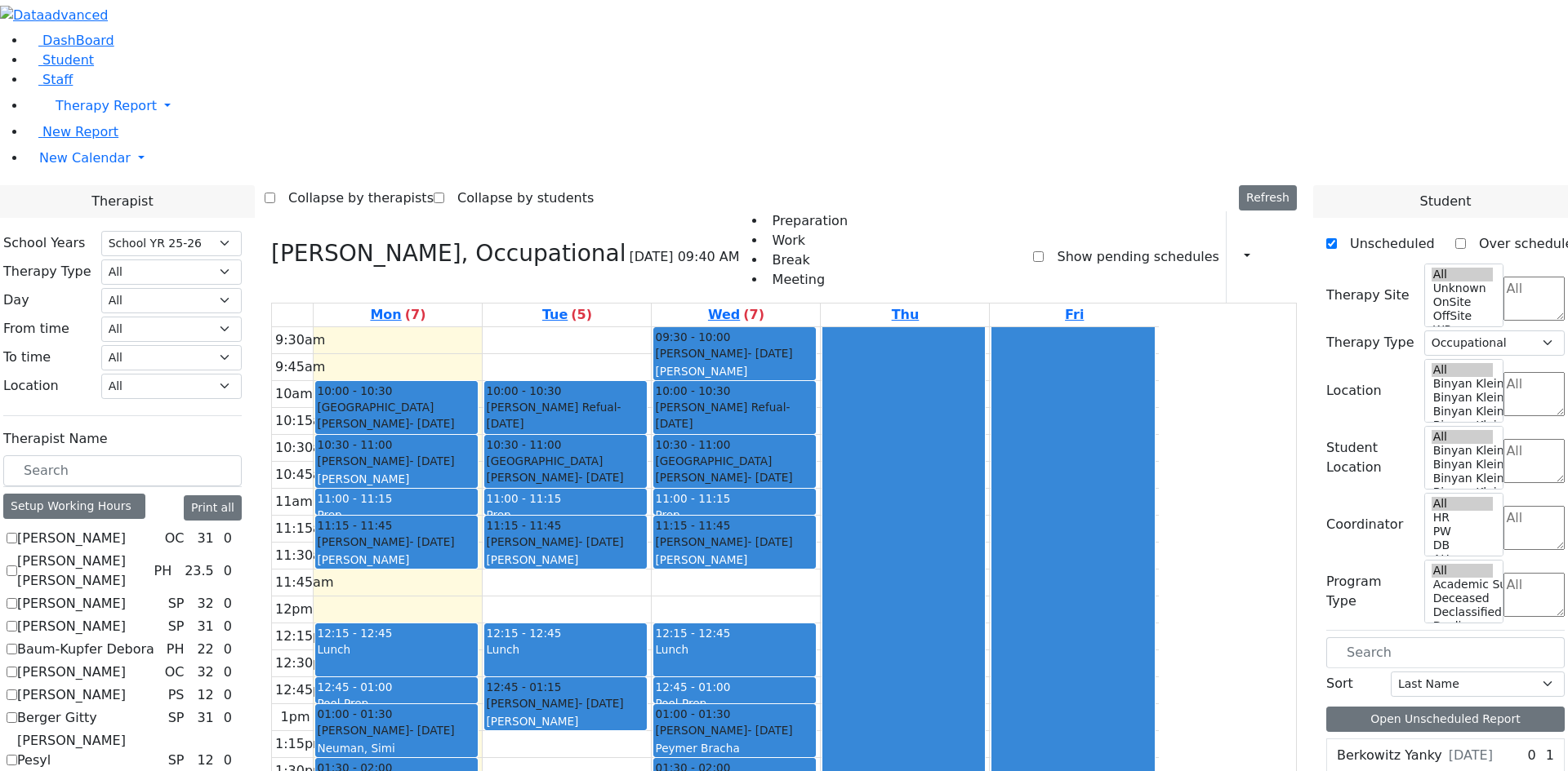
checkbox input "false"
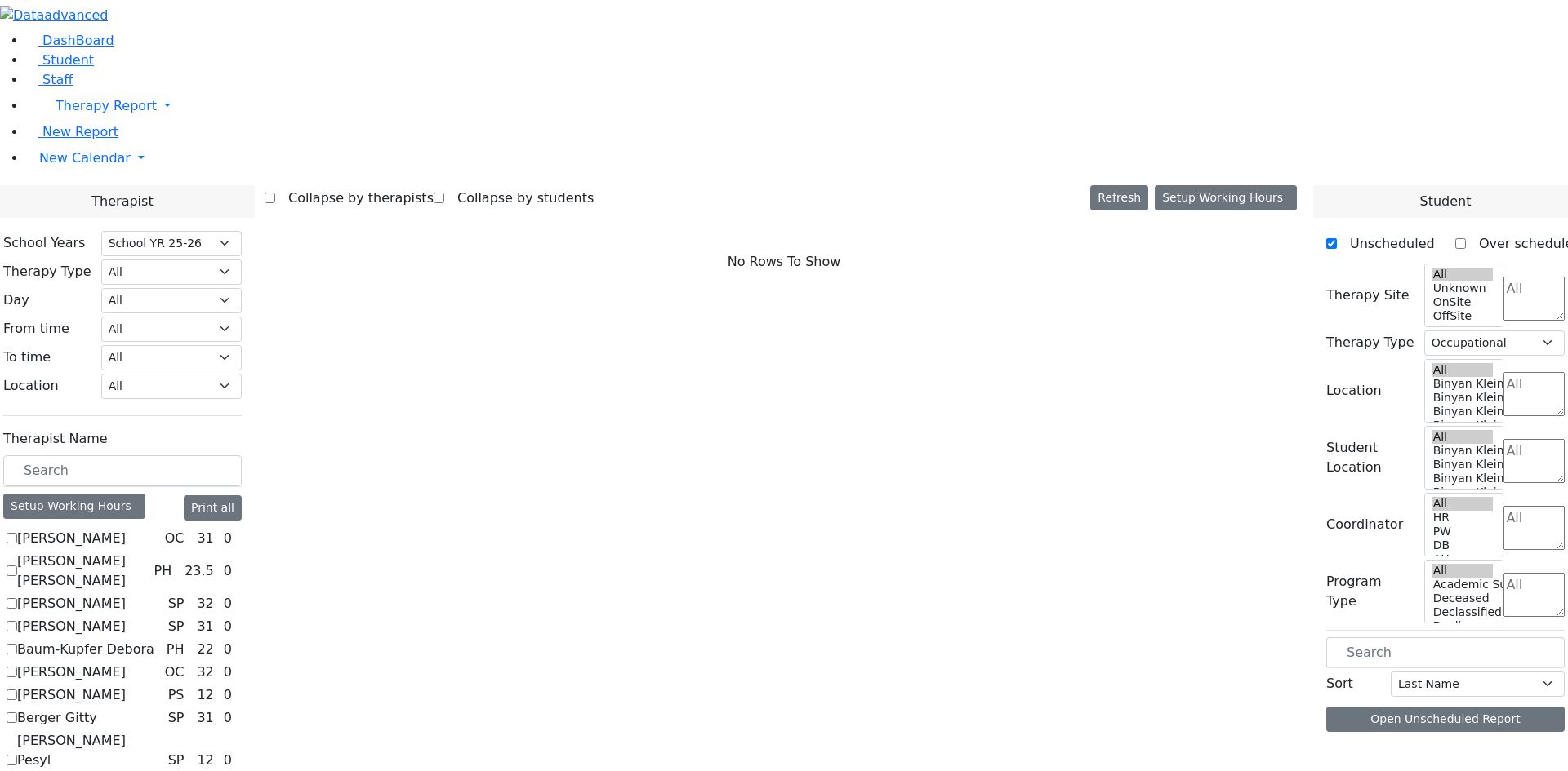
select select
click at [241, 260] on select "All Psych Hearing Vision Speech Physical Occupational" at bounding box center [172, 273] width 141 height 25
select select "1"
click at [241, 260] on select "All Psych Hearing Vision Speech Physical Occupational" at bounding box center [172, 273] width 141 height 25
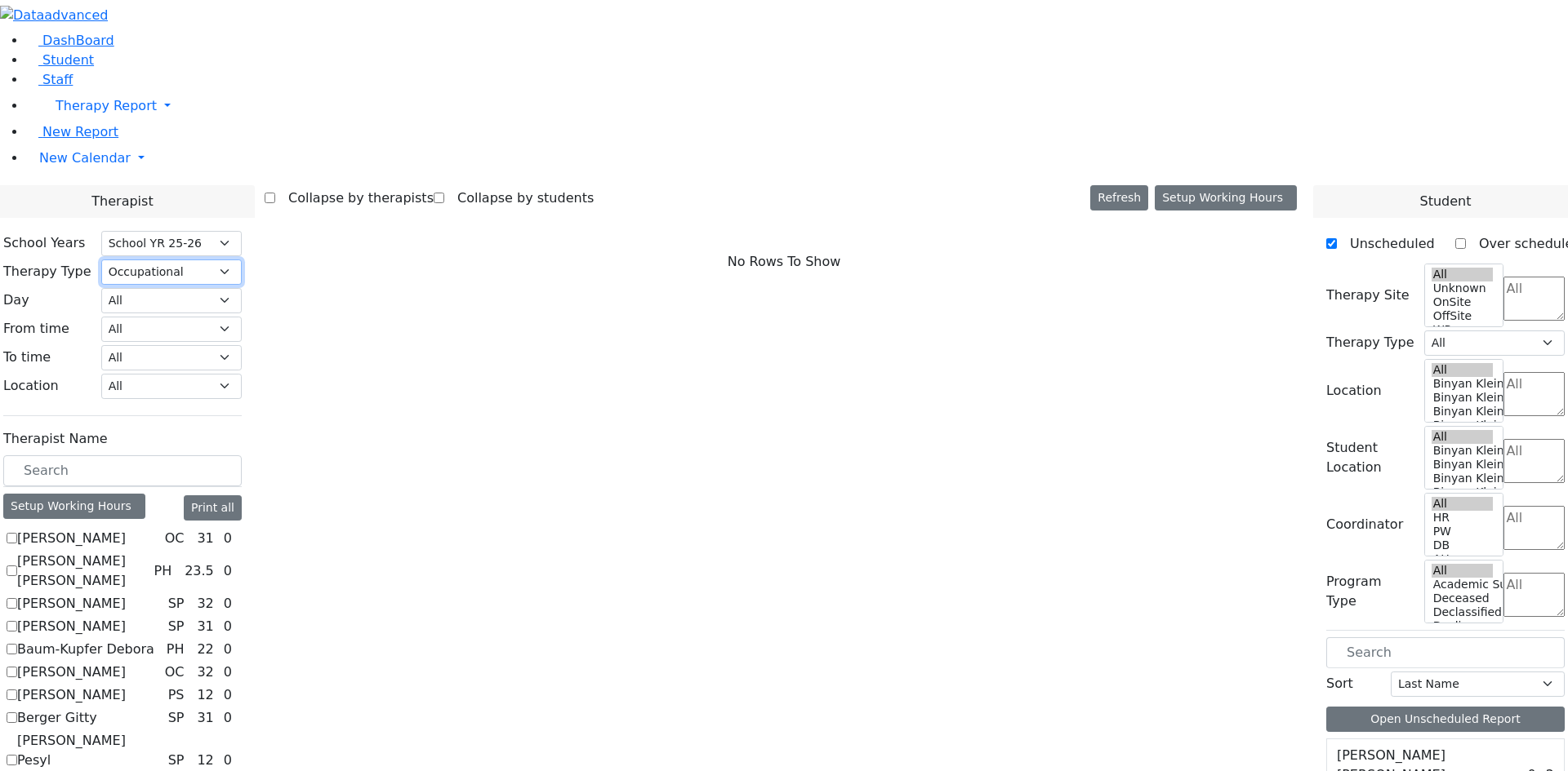
select select "1"
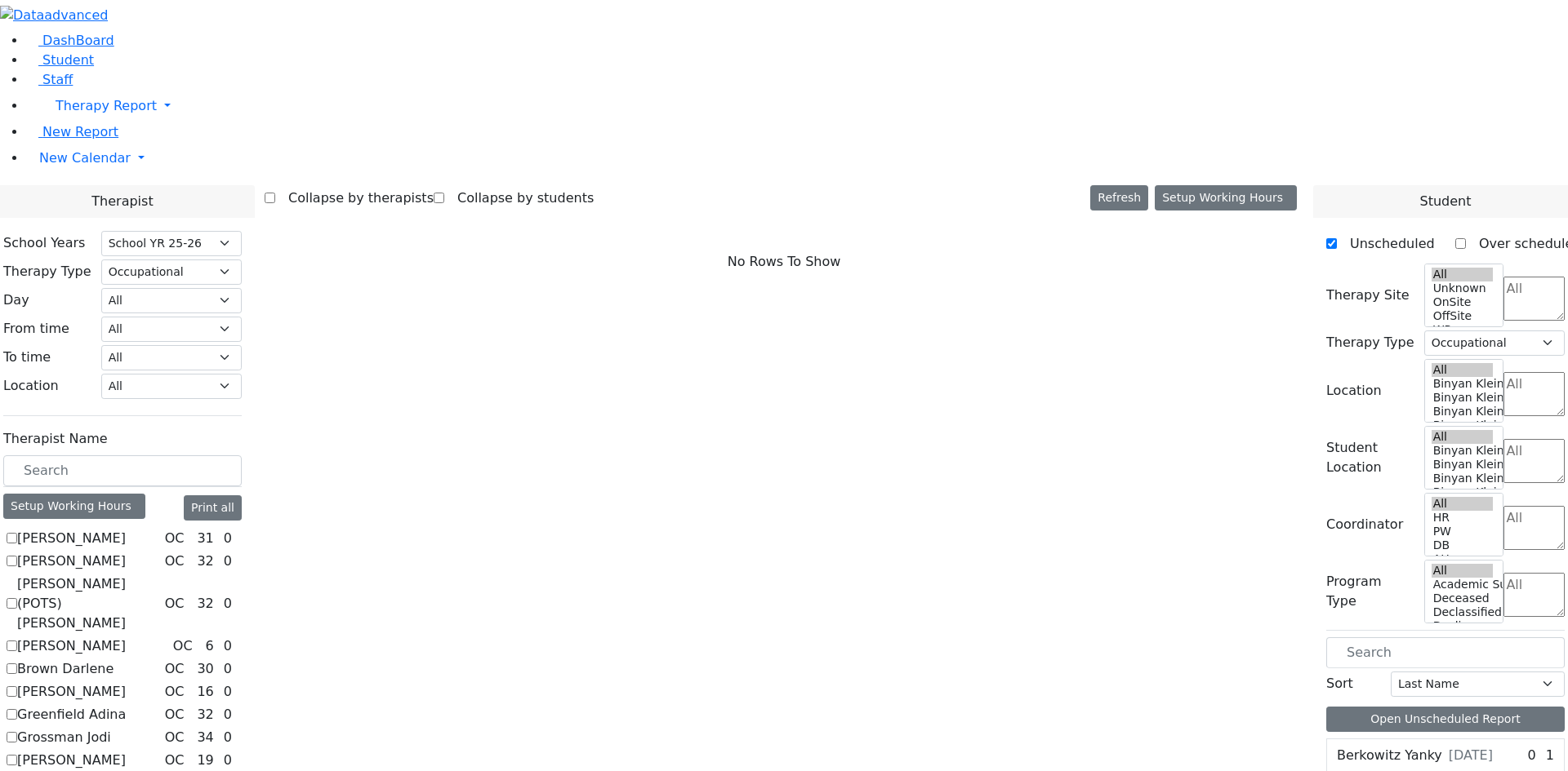
checkbox input "true"
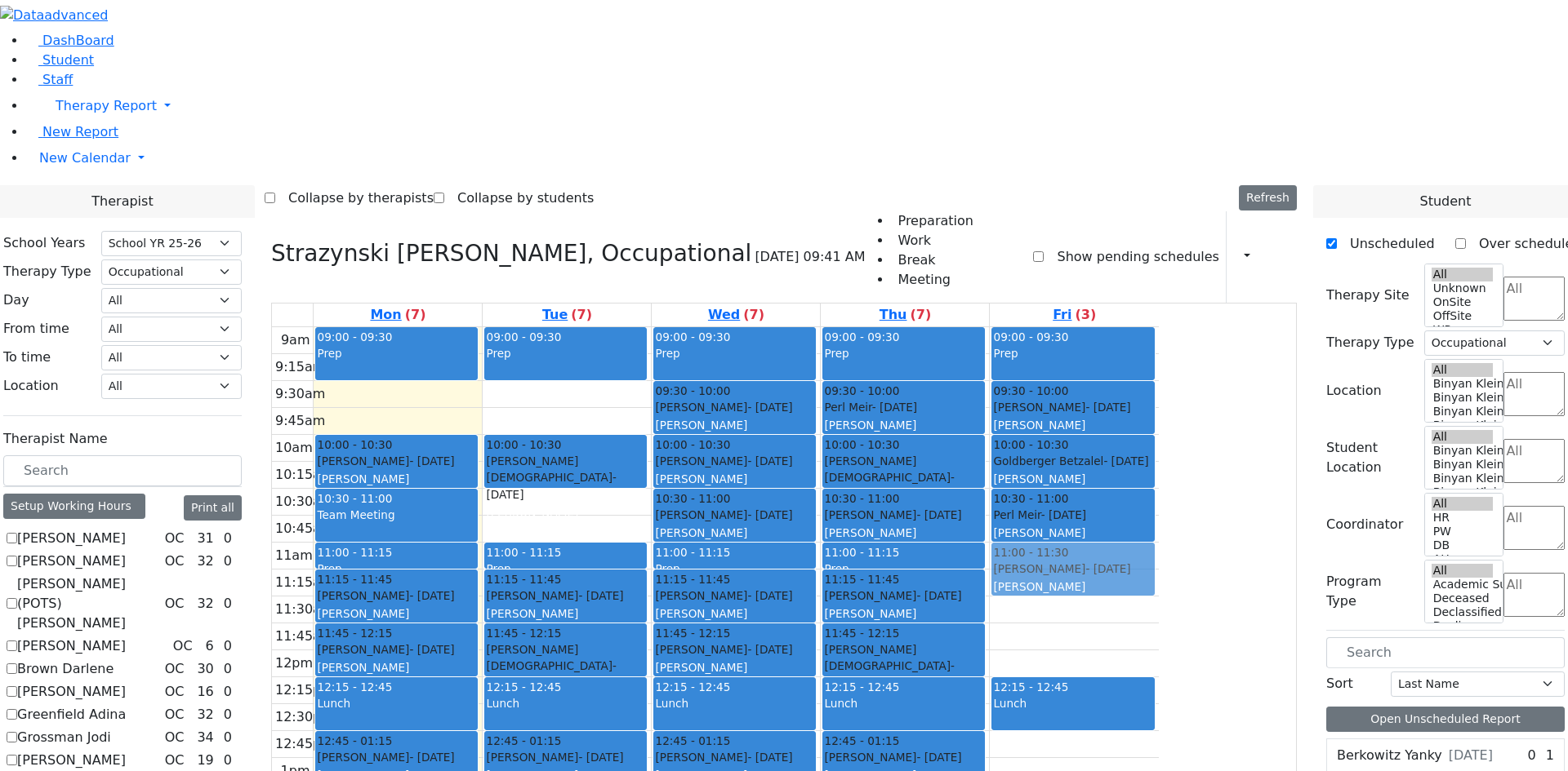
drag, startPoint x: 721, startPoint y: 280, endPoint x: 1152, endPoint y: 344, distance: 435.7
click at [1152, 344] on tr "09:00 - 09:30 Prep 10:00 - 10:30 Hershkowitz Baila - 07/22/2009 Weber, Leah 10:…" at bounding box center [715, 651] width 886 height 647
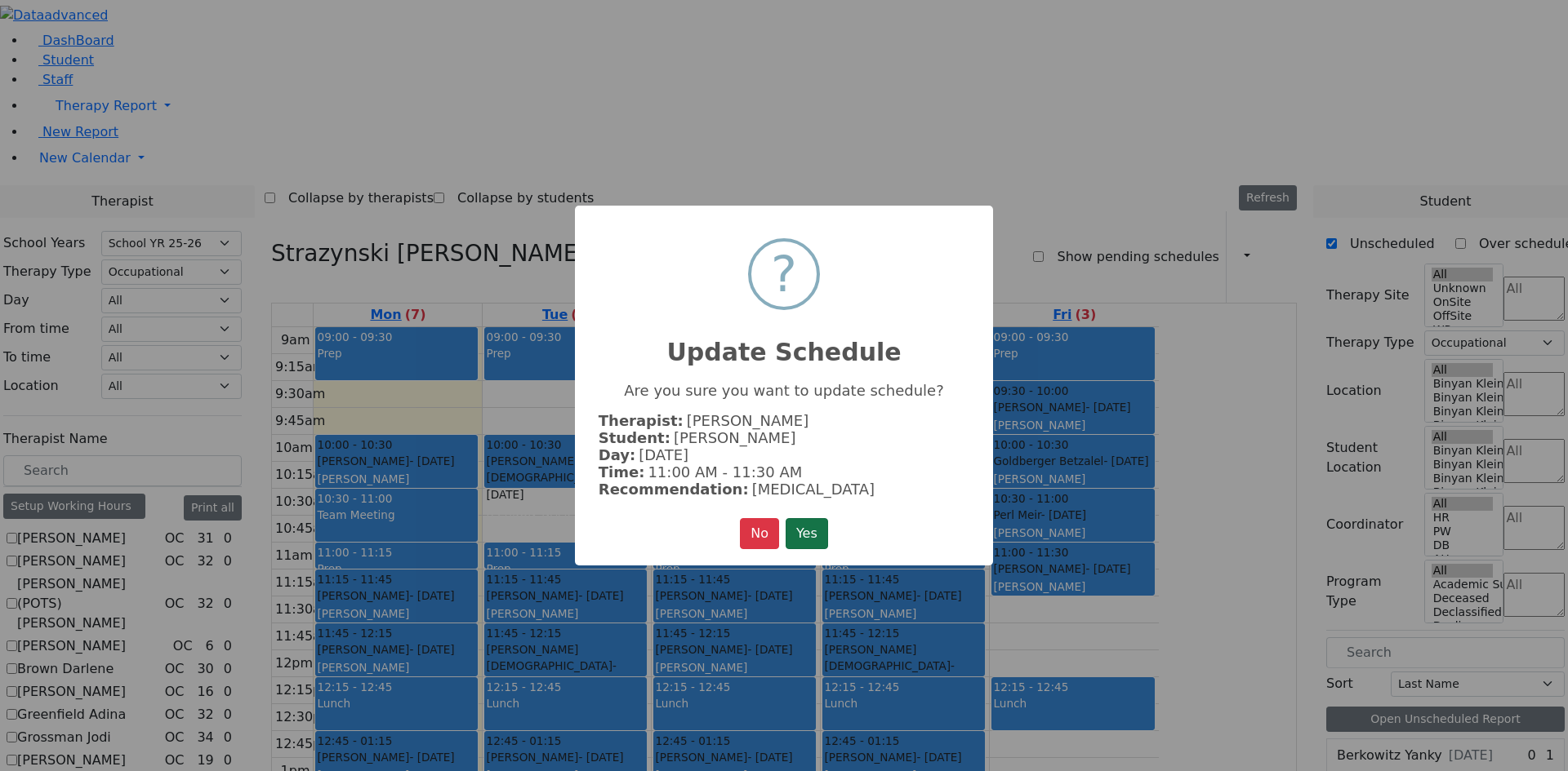
click at [815, 527] on button "Yes" at bounding box center [807, 533] width 42 height 31
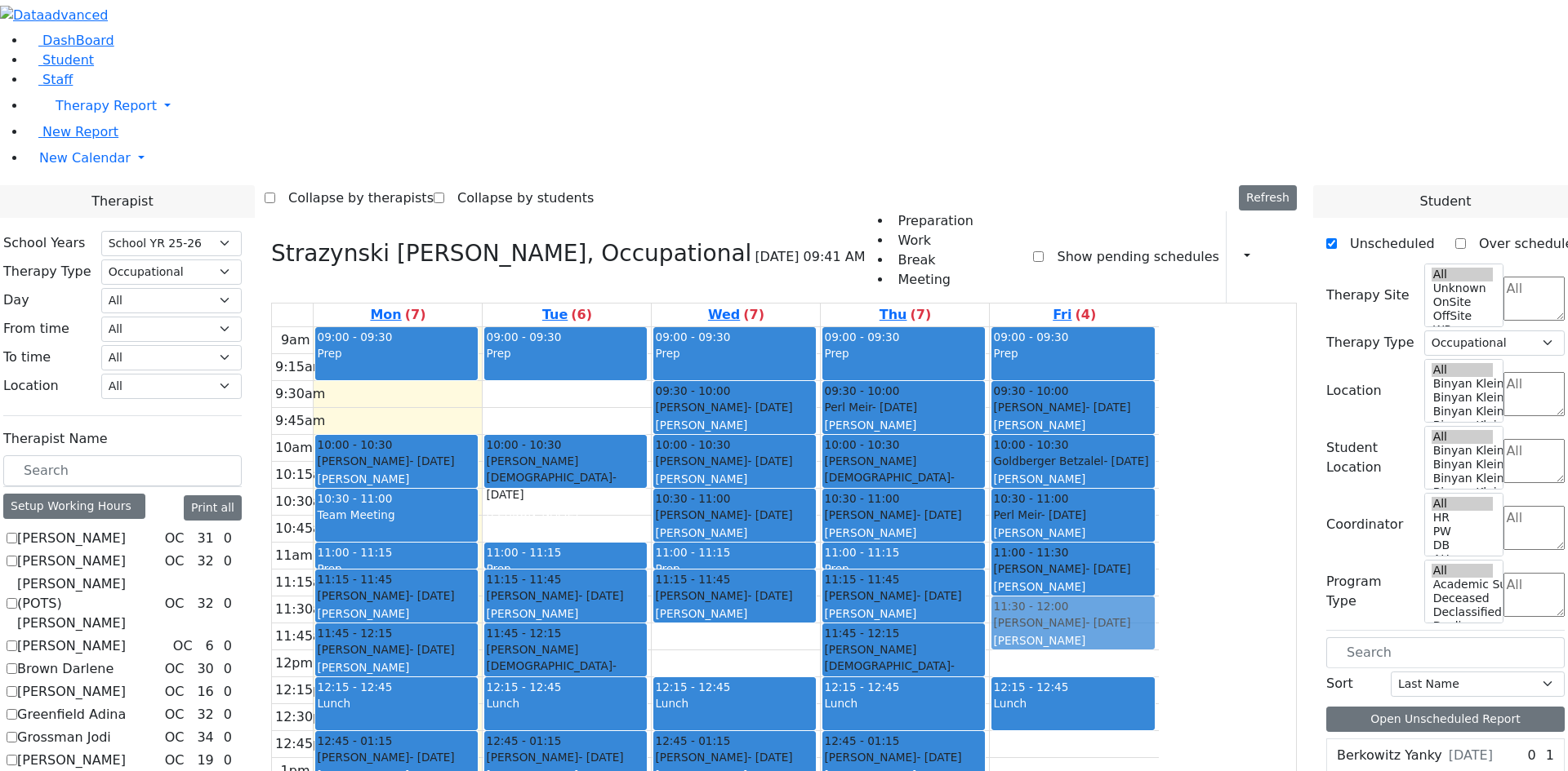
drag, startPoint x: 897, startPoint y: 420, endPoint x: 1201, endPoint y: 397, distance: 304.9
click at [1159, 397] on tr "09:00 - 09:30 Prep 10:00 - 10:30 Hershkowitz Baila - 07/22/2009 Weber, Leah 10:…" at bounding box center [715, 651] width 886 height 647
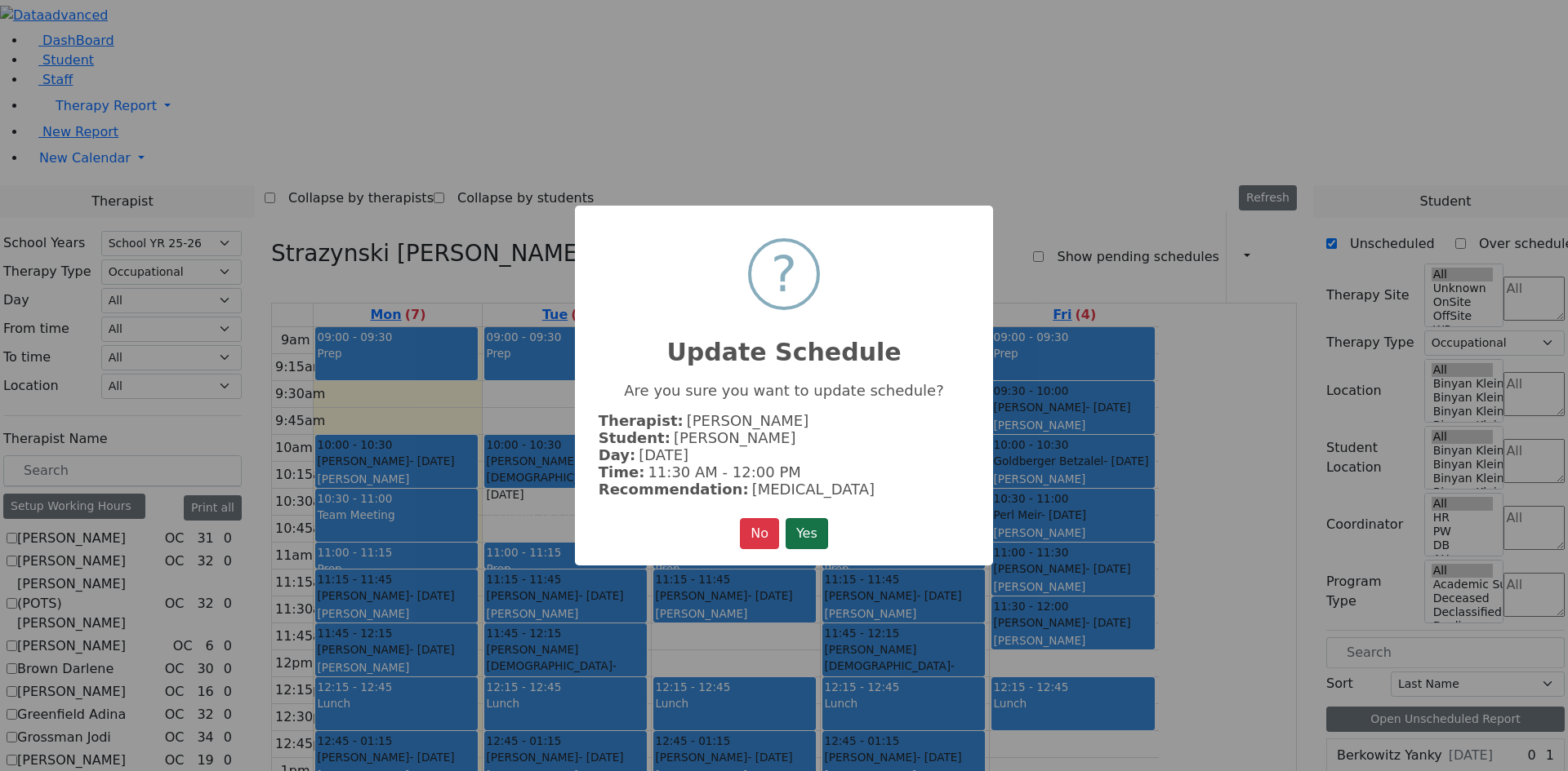
click at [813, 526] on button "Yes" at bounding box center [807, 533] width 42 height 31
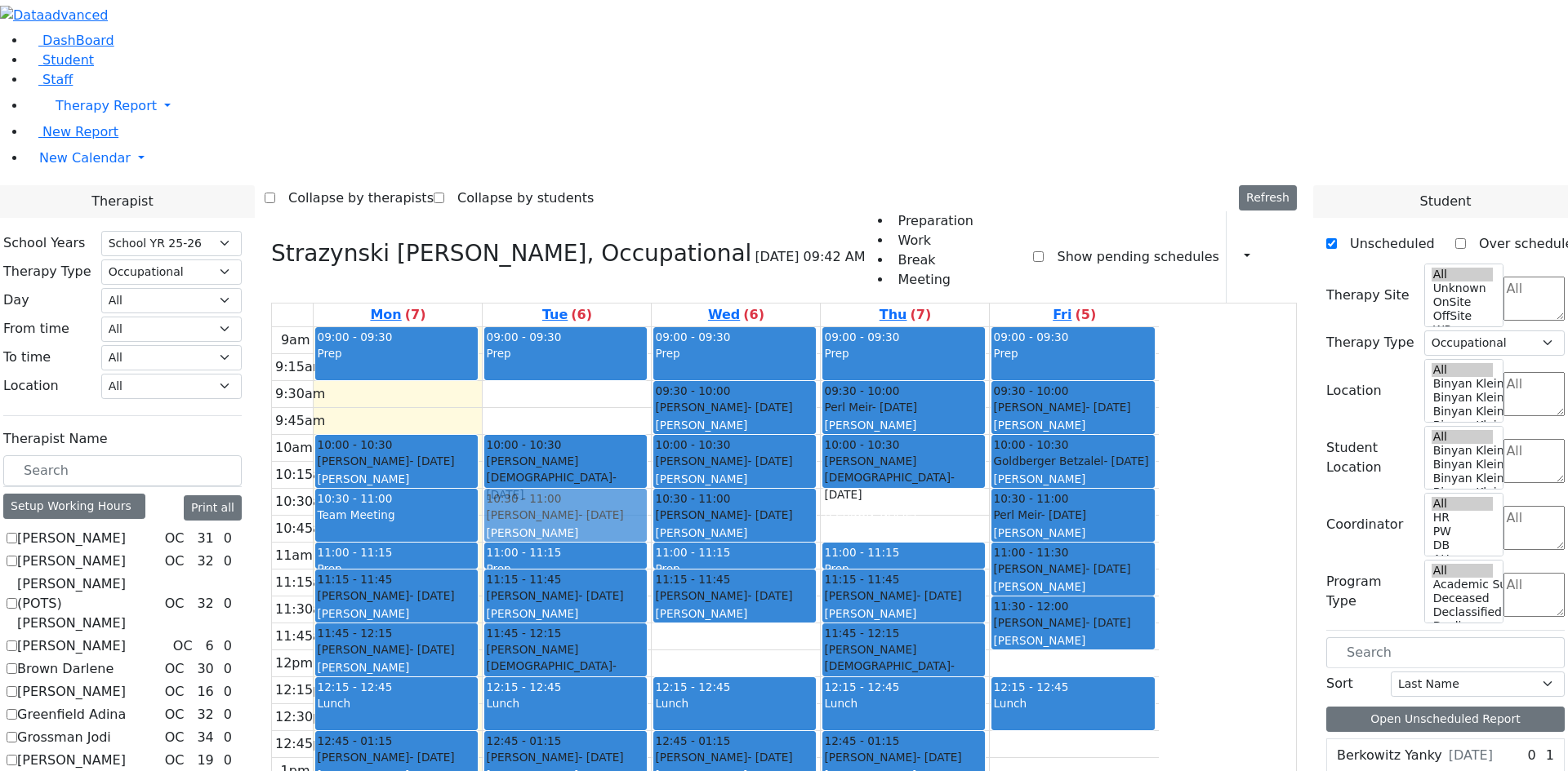
drag, startPoint x: 1031, startPoint y: 276, endPoint x: 755, endPoint y: 282, distance: 276.1
click at [755, 328] on tr "09:00 - 09:30 Prep 10:00 - 10:30 Hershkowitz Baila - 07/22/2009 Weber, Leah 10:…" at bounding box center [715, 651] width 886 height 647
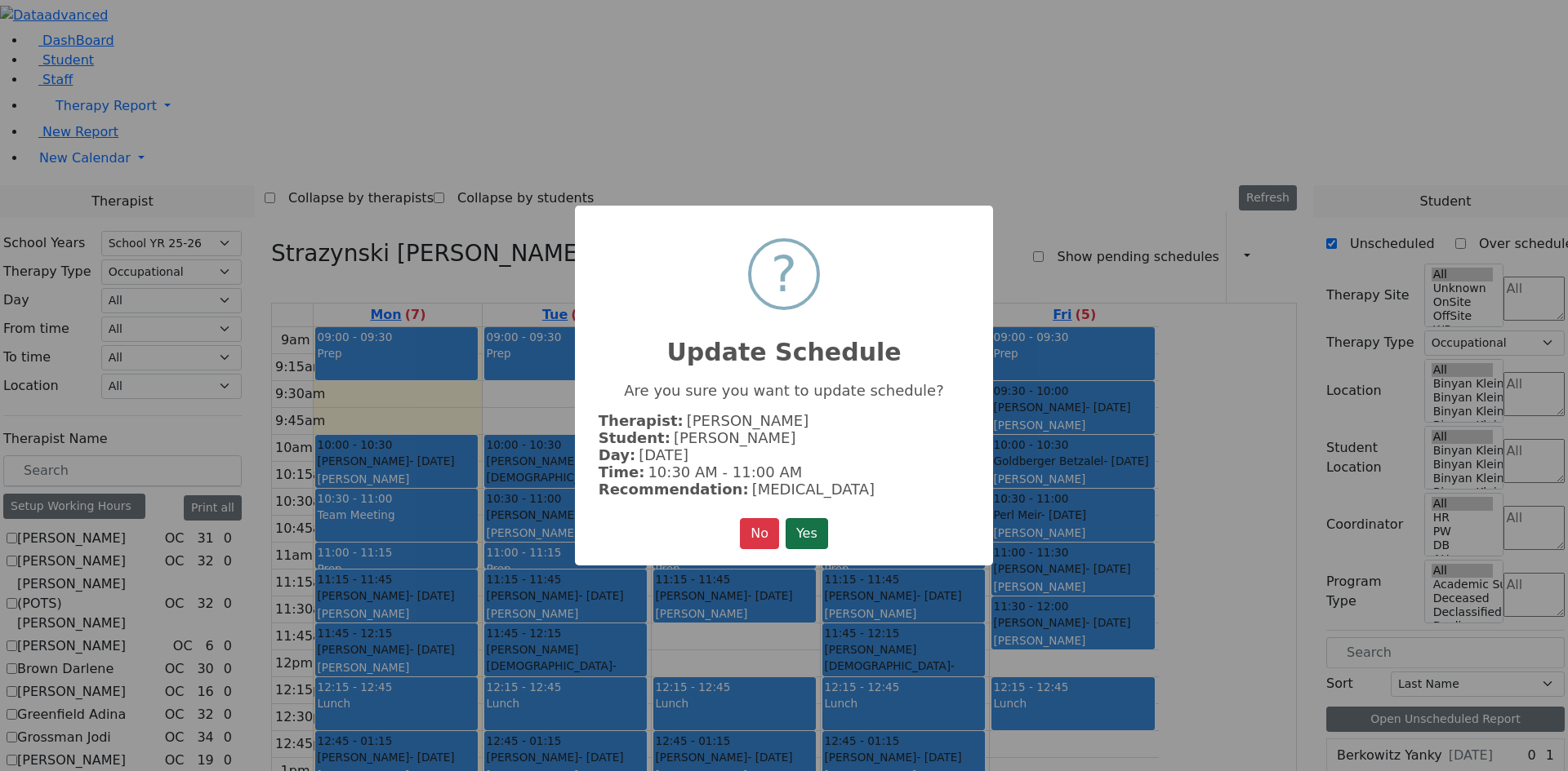
click at [810, 536] on button "Yes" at bounding box center [807, 533] width 42 height 31
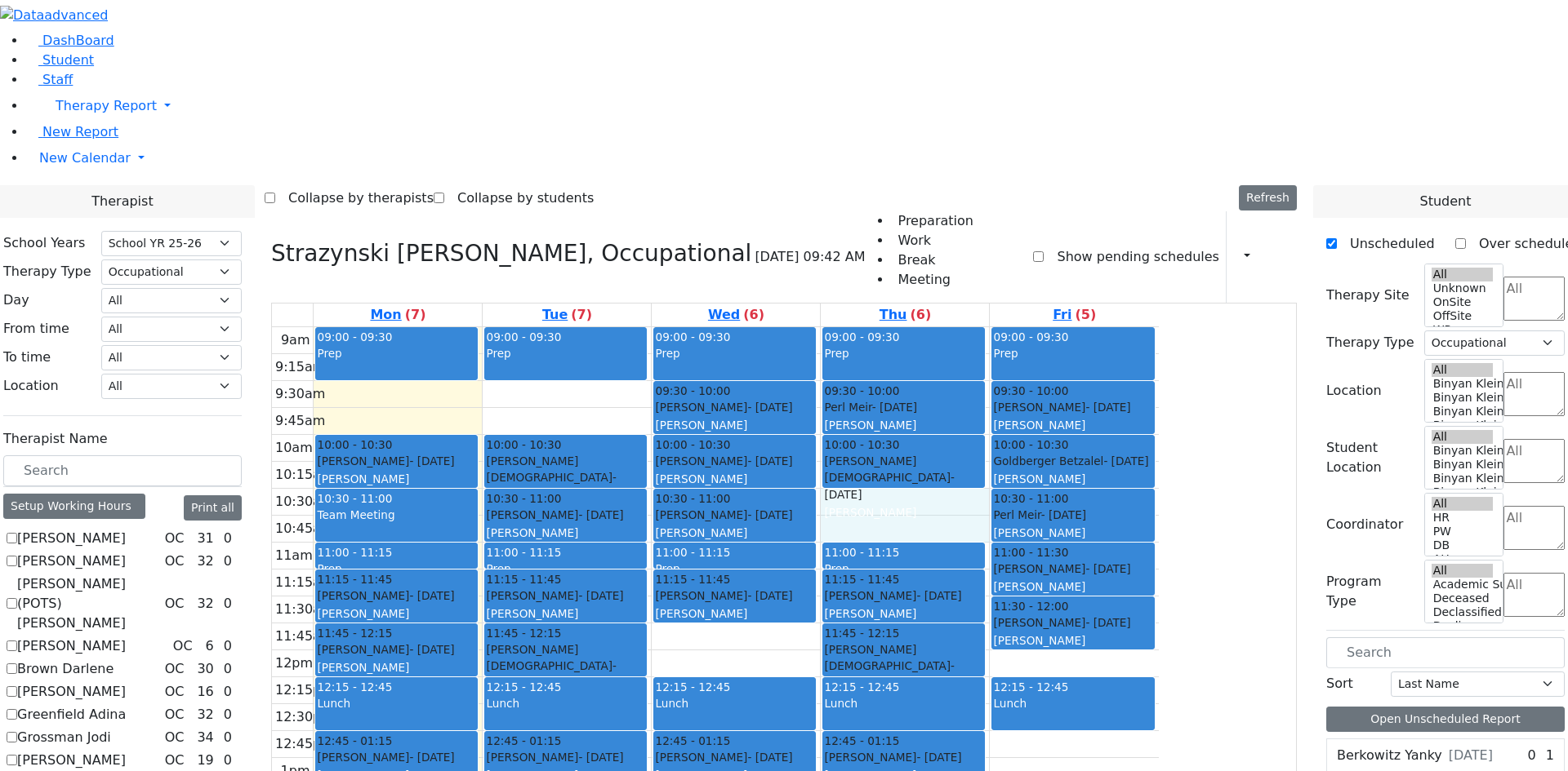
drag, startPoint x: 1028, startPoint y: 287, endPoint x: 1025, endPoint y: 298, distance: 11.4
click at [1025, 328] on div "9am 9:15am 9:30am 9:45am 10am 10:15am 10:30am 10:45am 11am 11:15am 11:30am 11:4…" at bounding box center [715, 651] width 886 height 647
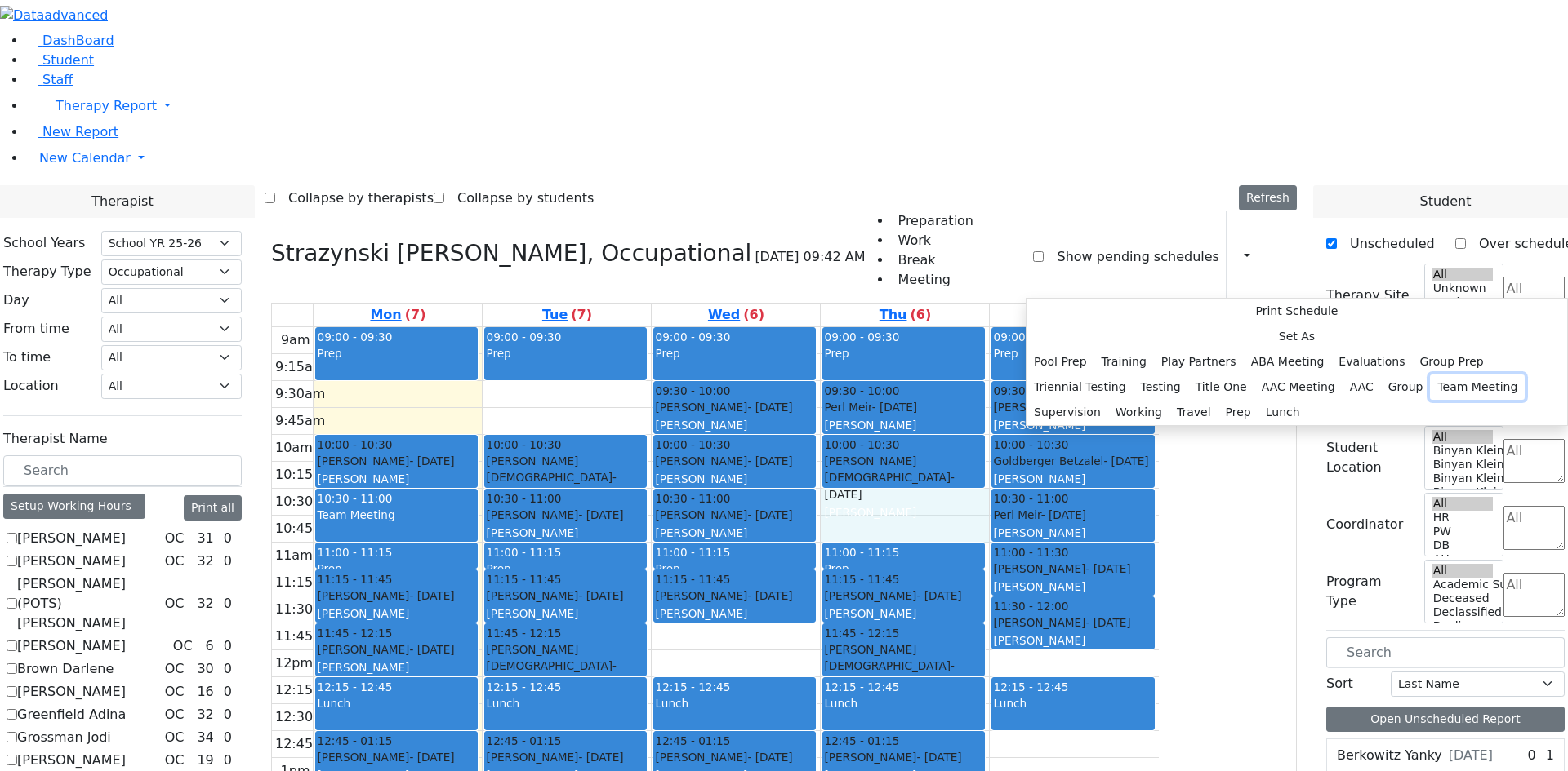
click at [1430, 400] on button "Team Meeting" at bounding box center [1477, 388] width 95 height 25
select select "4"
select select "10:30:00"
select select "11:00:00"
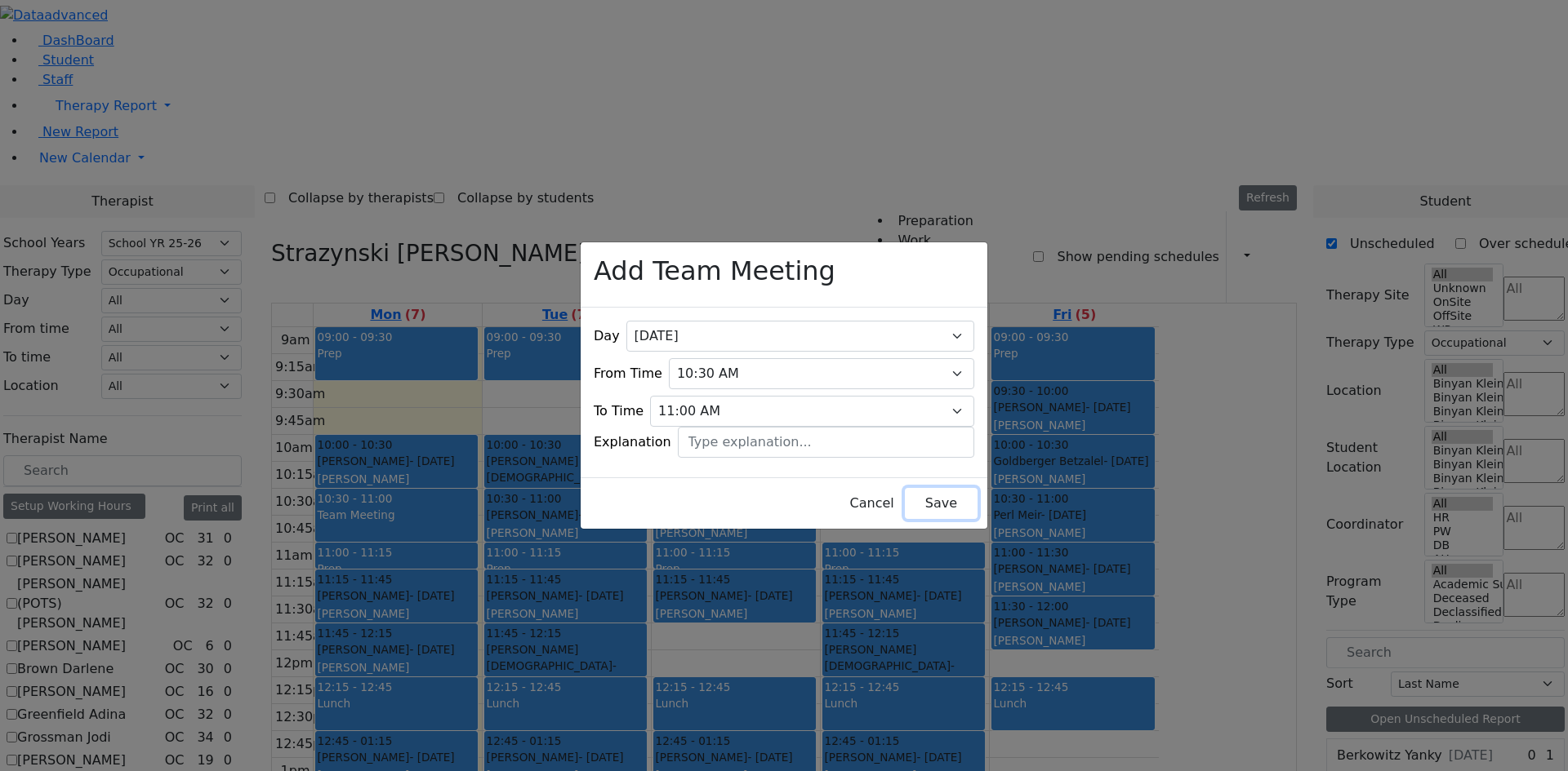
click at [922, 494] on button "Save" at bounding box center [941, 504] width 73 height 31
